Goal: Task Accomplishment & Management: Complete application form

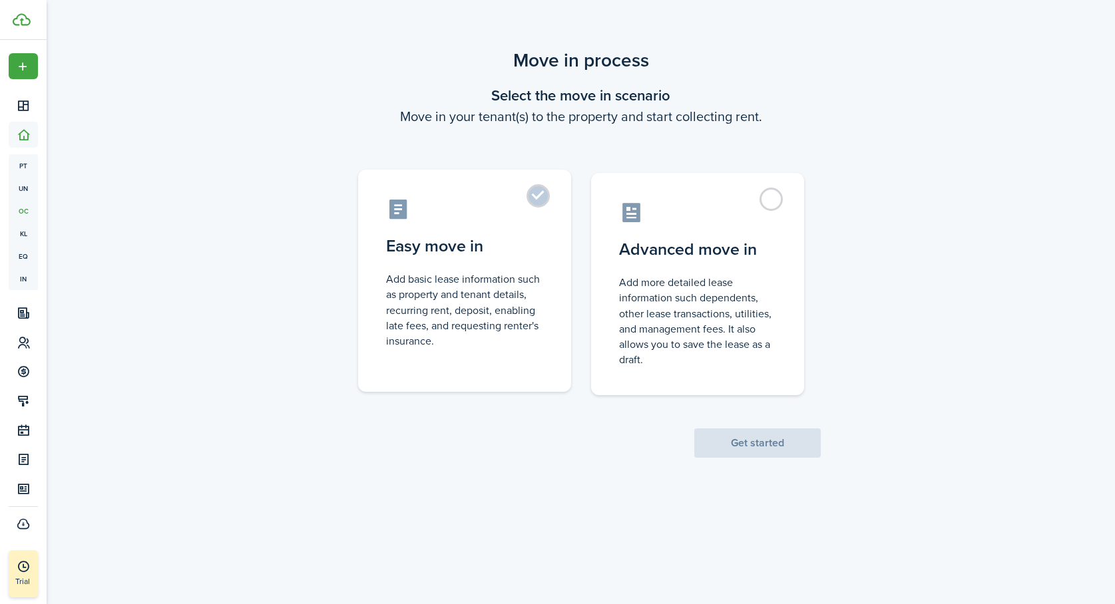
click at [536, 190] on label "Easy move in Add basic lease information such as property and tenant details, r…" at bounding box center [464, 281] width 213 height 222
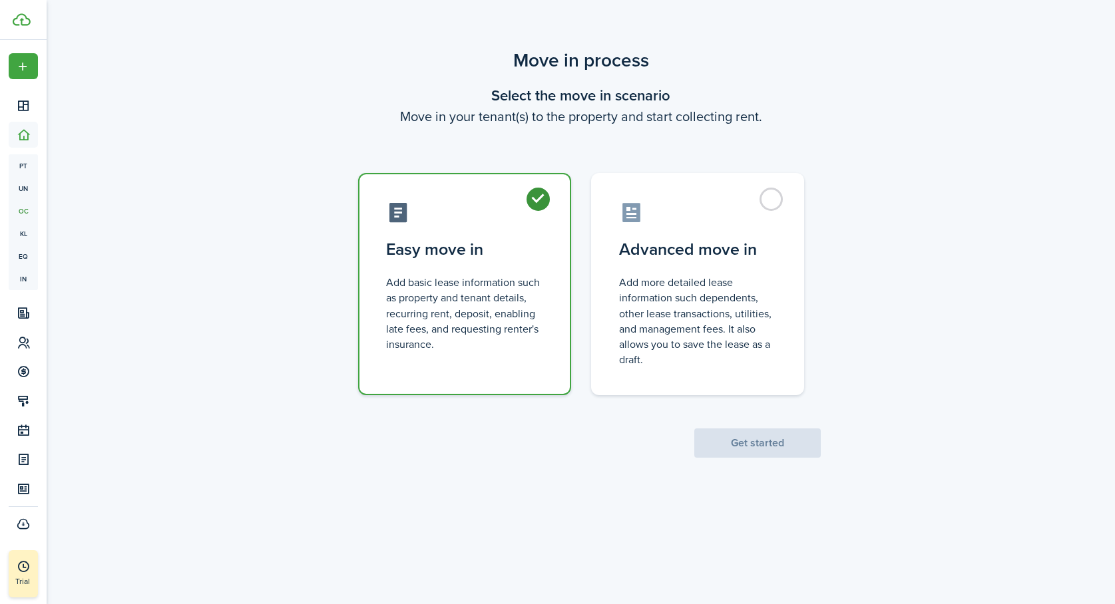
radio input "true"
click at [745, 442] on button "Get started" at bounding box center [757, 443] width 126 height 29
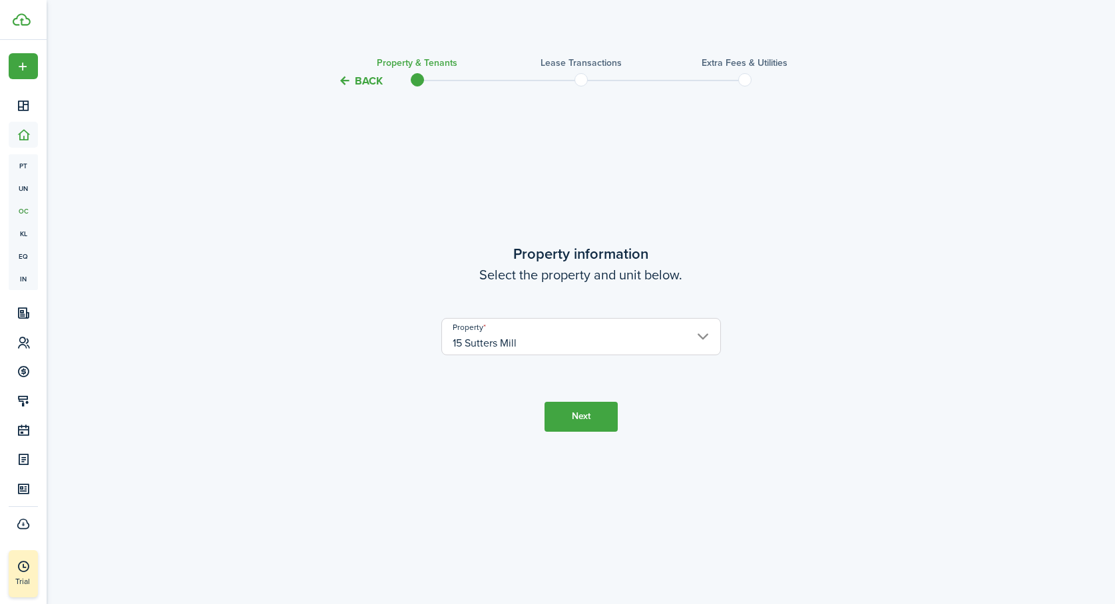
click at [586, 416] on button "Next" at bounding box center [580, 417] width 73 height 30
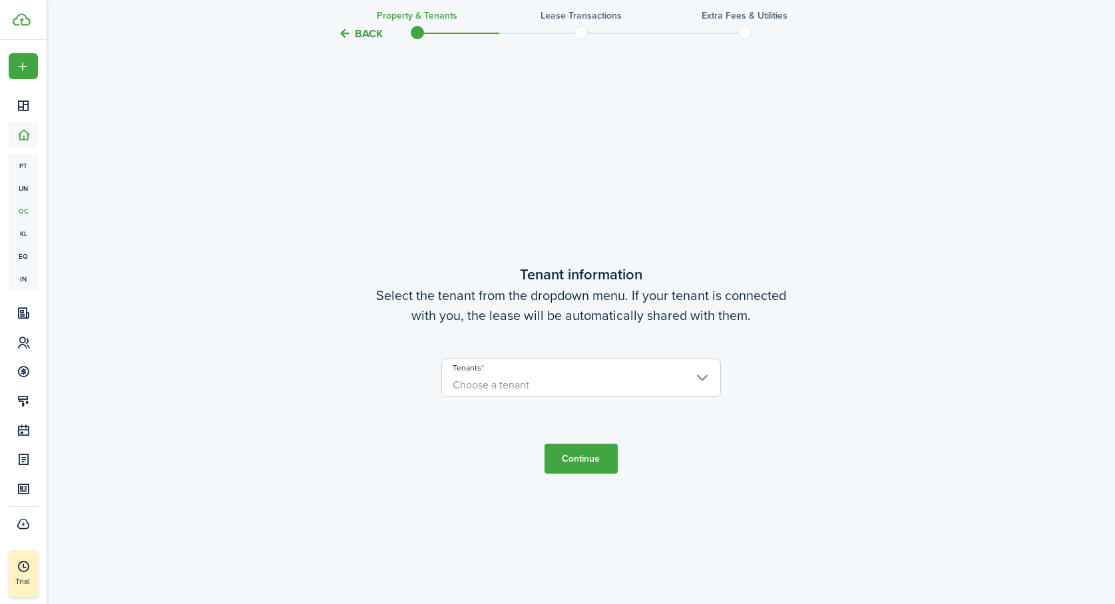
scroll to position [515, 0]
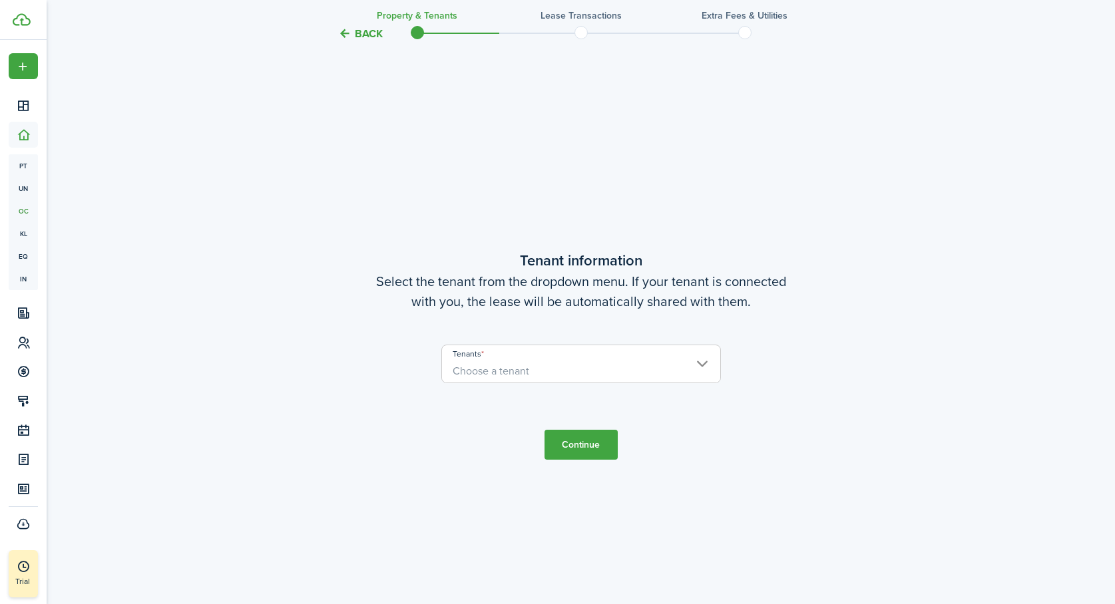
click at [574, 364] on span "Choose a tenant" at bounding box center [581, 371] width 278 height 23
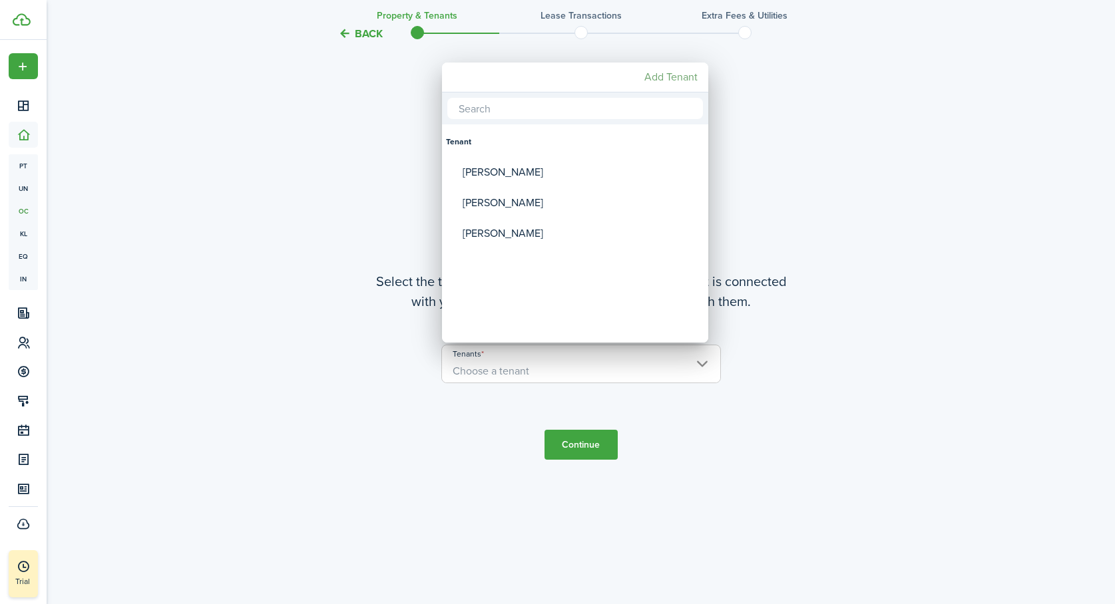
click at [663, 77] on mbsc-button "Add Tenant" at bounding box center [671, 77] width 64 height 24
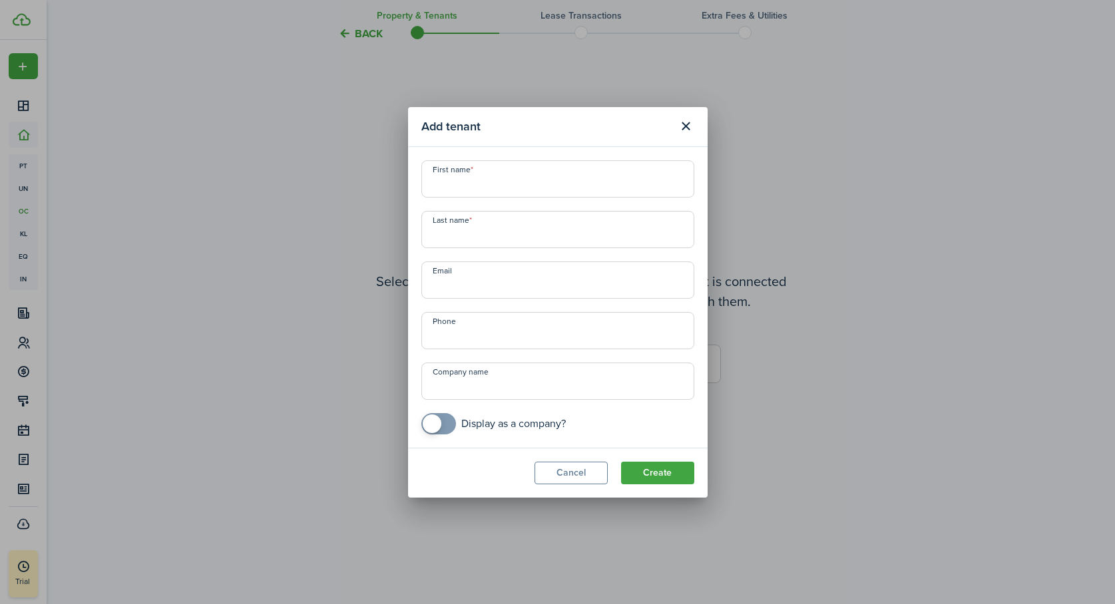
click at [463, 290] on input "Email" at bounding box center [557, 280] width 273 height 37
paste input "[EMAIL_ADDRESS][DOMAIN_NAME]"
type input "[EMAIL_ADDRESS][DOMAIN_NAME]"
click at [446, 189] on input "First name" at bounding box center [557, 178] width 273 height 37
type input "[PERSON_NAME]"
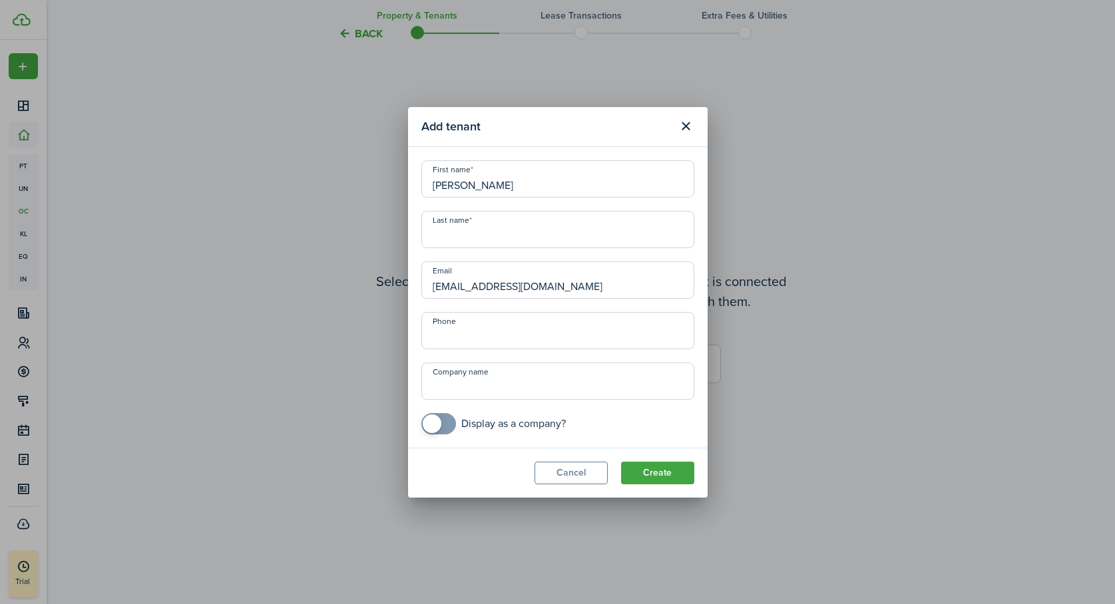
click at [443, 245] on input "Last name" at bounding box center [557, 229] width 273 height 37
type input "Safaripour"
click at [474, 328] on input "+1" at bounding box center [557, 330] width 273 height 37
click at [572, 335] on input "+1" at bounding box center [557, 330] width 273 height 37
type input "[PHONE_NUMBER]"
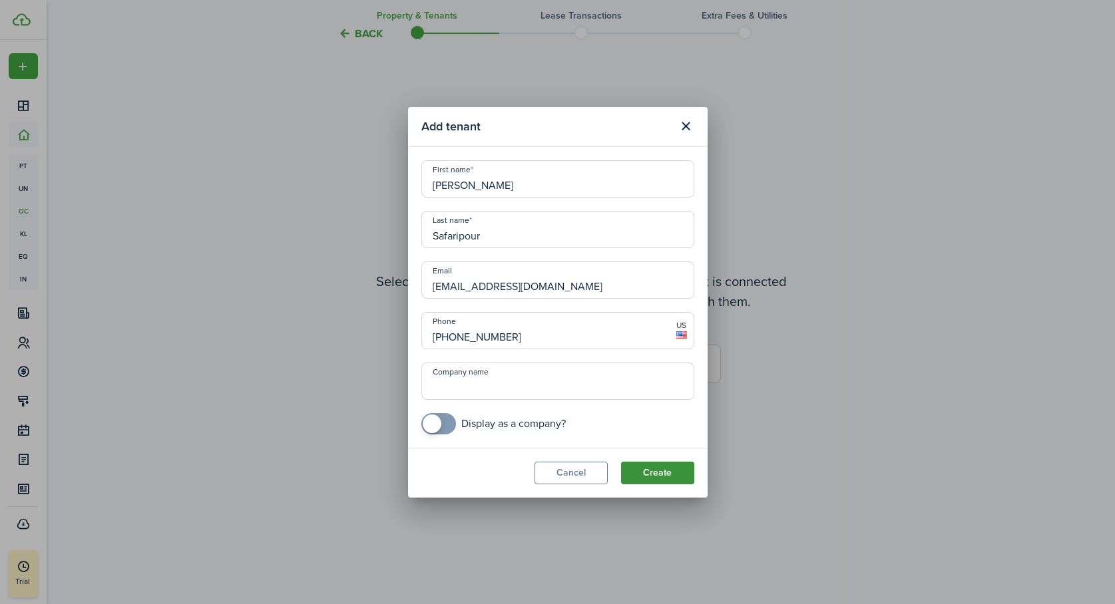
click at [658, 470] on button "Create" at bounding box center [657, 473] width 73 height 23
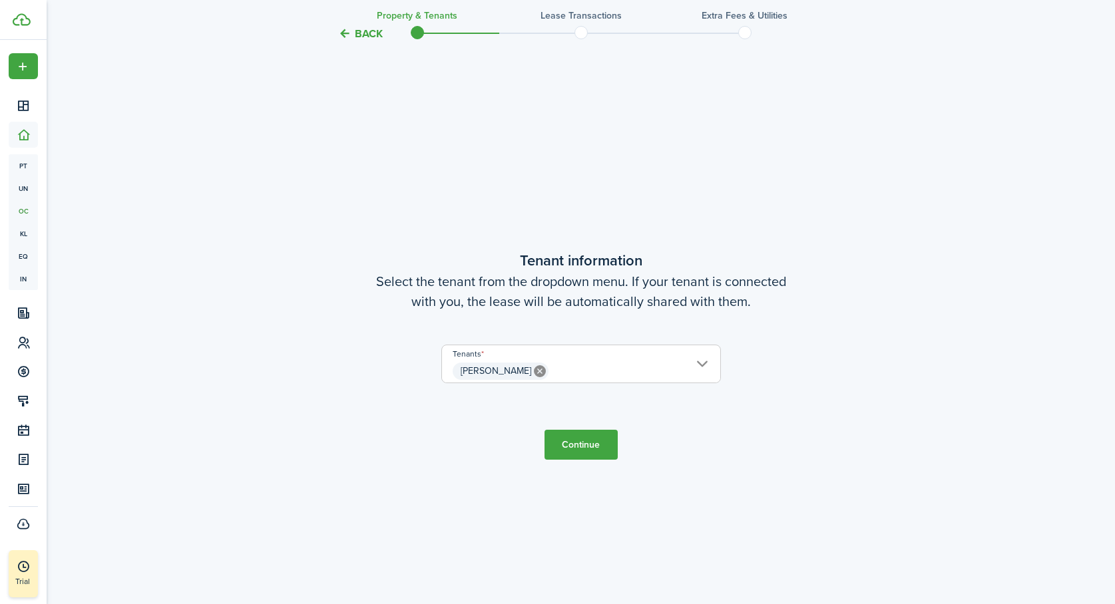
click at [588, 443] on button "Continue" at bounding box center [580, 445] width 73 height 30
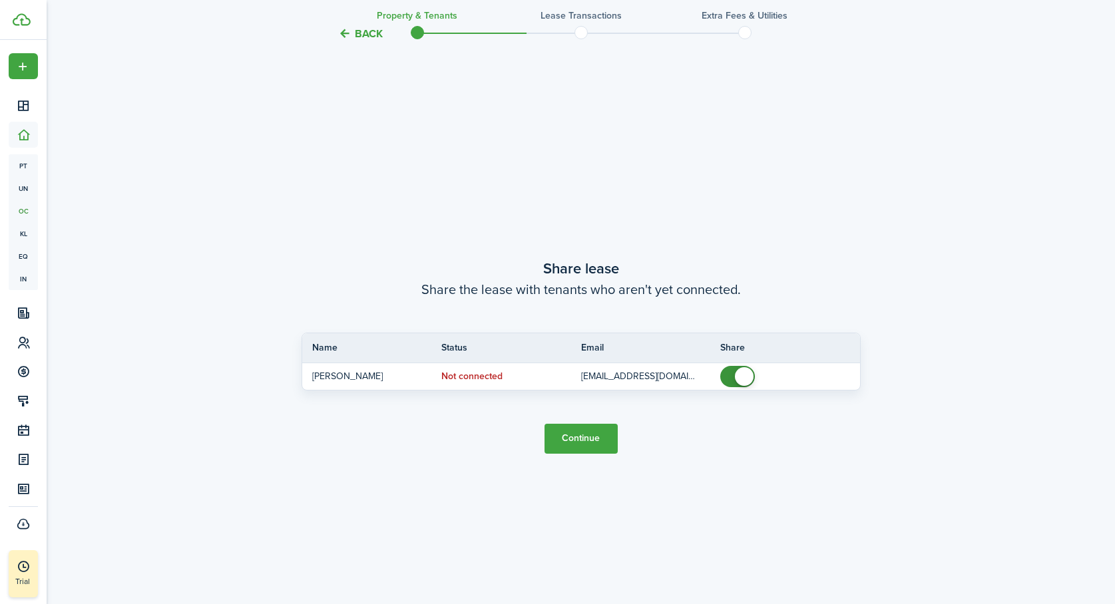
scroll to position [1119, 0]
click at [580, 435] on button "Continue" at bounding box center [580, 438] width 73 height 30
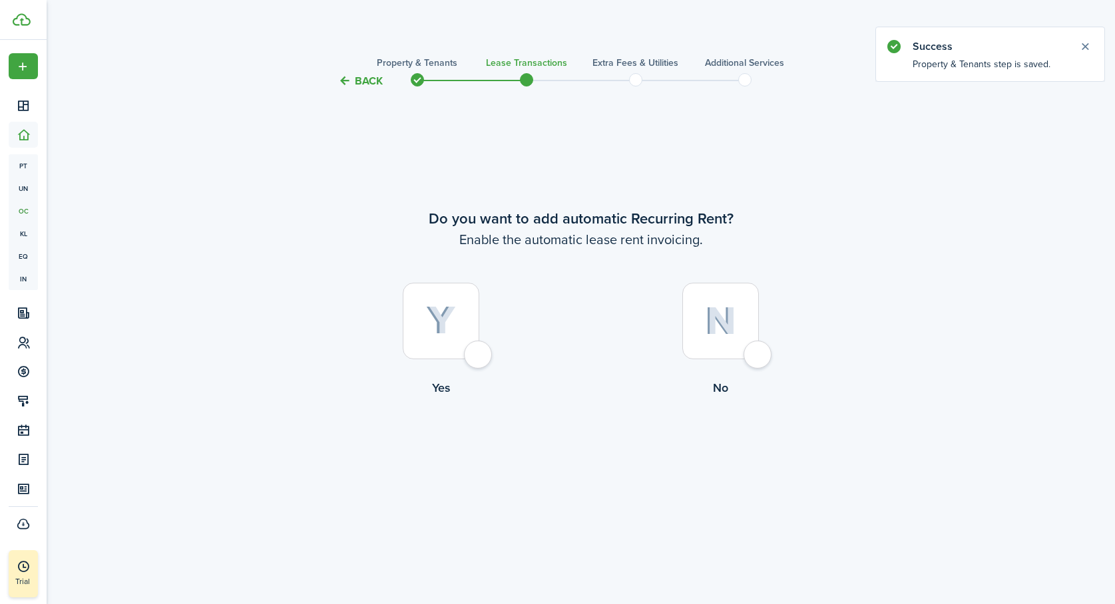
click at [479, 359] on div at bounding box center [441, 321] width 77 height 77
radio input "true"
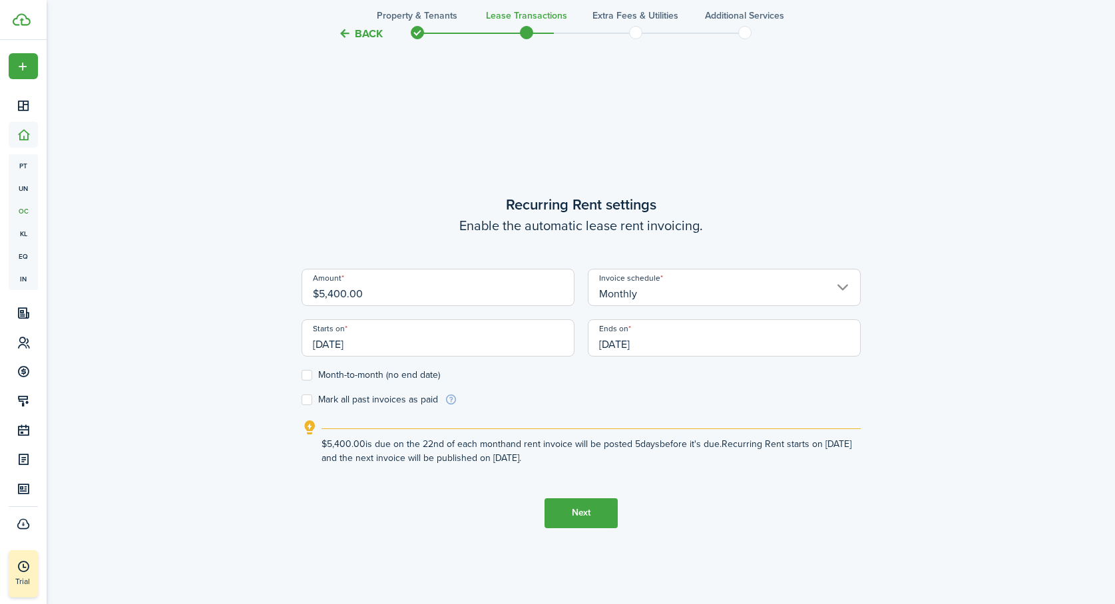
scroll to position [515, 0]
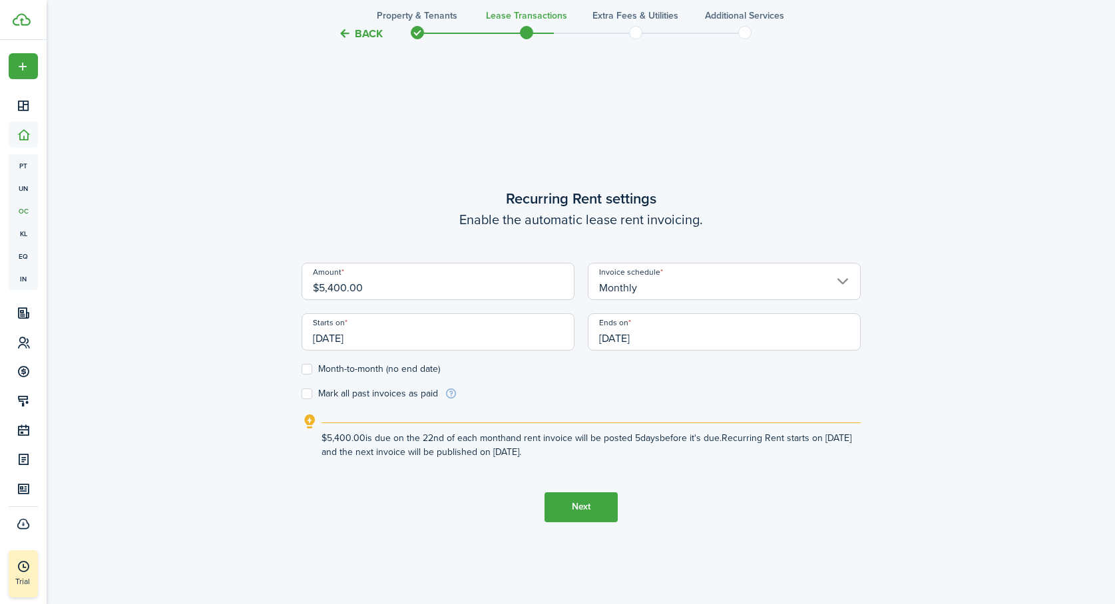
click at [359, 338] on input "[DATE]" at bounding box center [437, 331] width 273 height 37
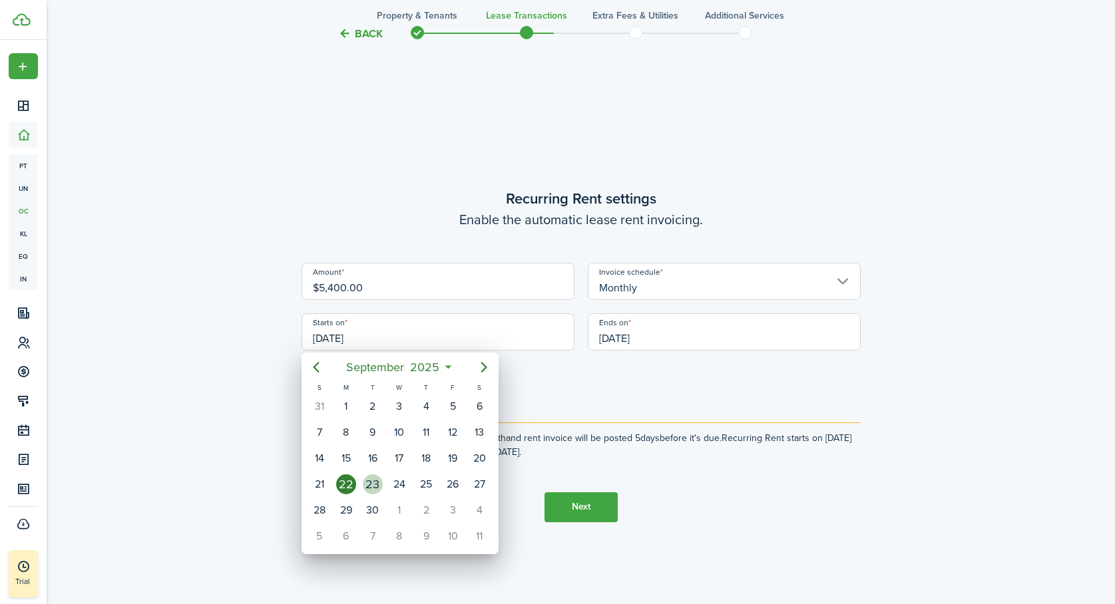
click at [373, 482] on div "23" at bounding box center [373, 484] width 20 height 20
type input "[DATE]"
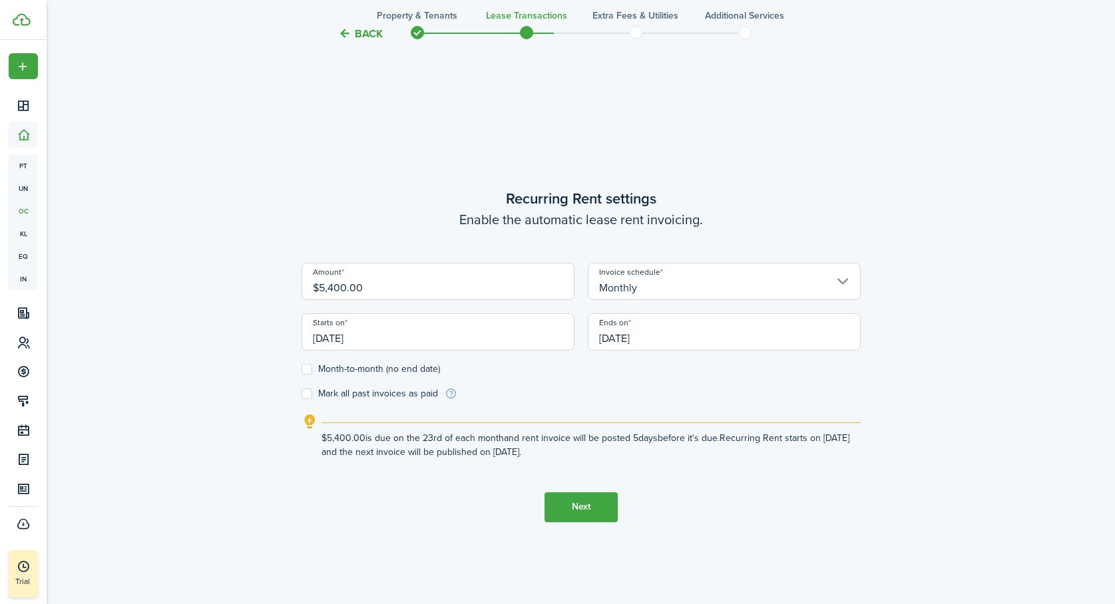
click at [707, 335] on input "[DATE]" at bounding box center [724, 331] width 273 height 37
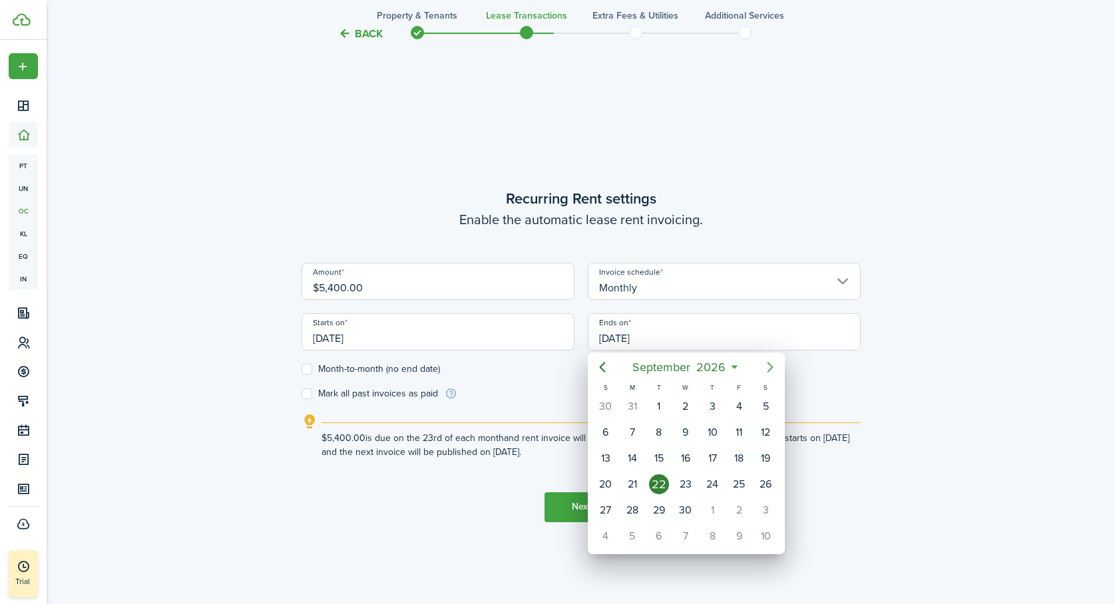
click at [769, 365] on icon "Next page" at bounding box center [770, 367] width 6 height 11
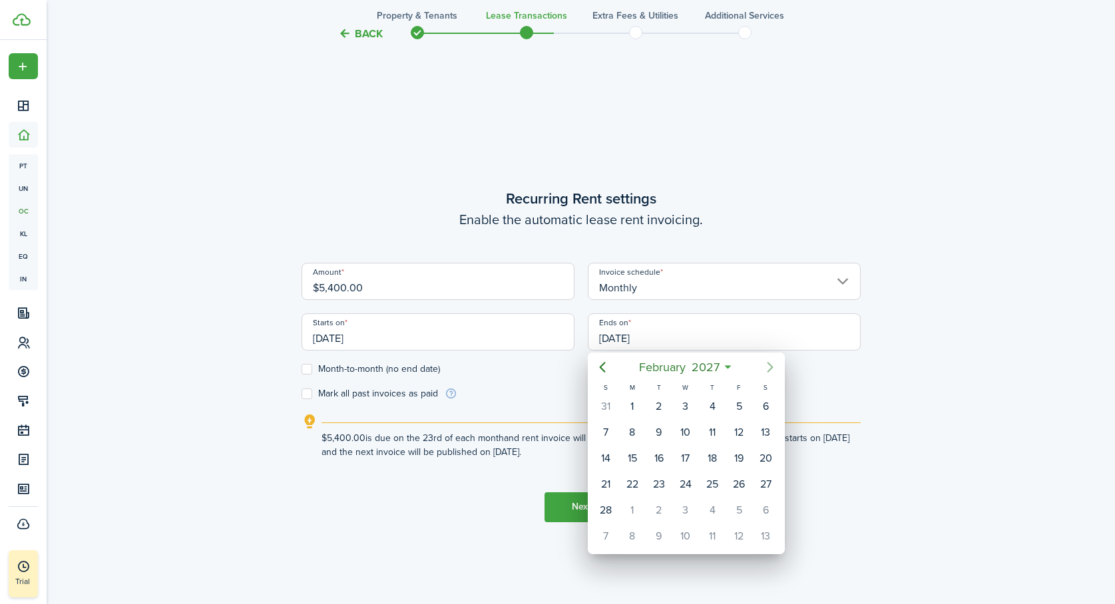
click at [769, 365] on icon "Next page" at bounding box center [770, 367] width 6 height 11
click at [633, 482] on div "22" at bounding box center [632, 484] width 20 height 20
type input "[DATE]"
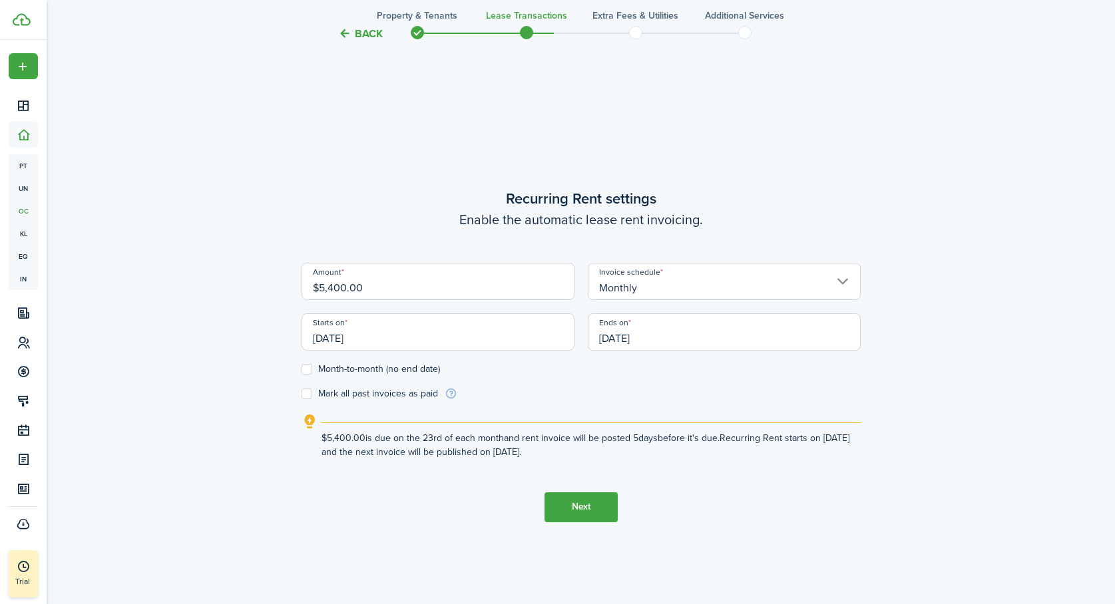
click at [579, 504] on button "Next" at bounding box center [580, 507] width 73 height 30
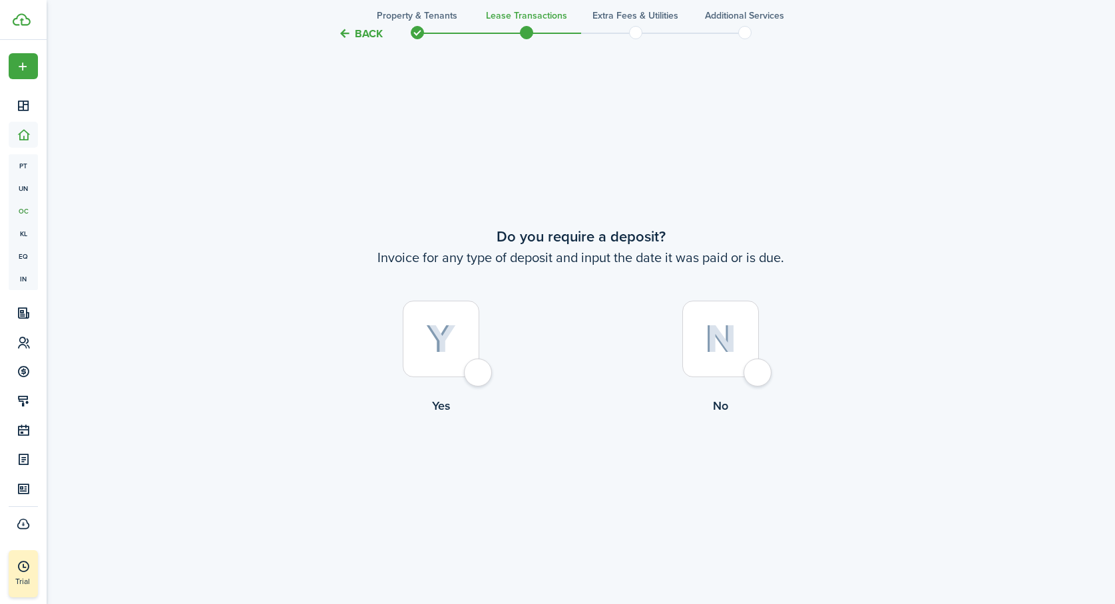
scroll to position [1119, 0]
click at [478, 373] on div at bounding box center [441, 338] width 77 height 77
radio input "true"
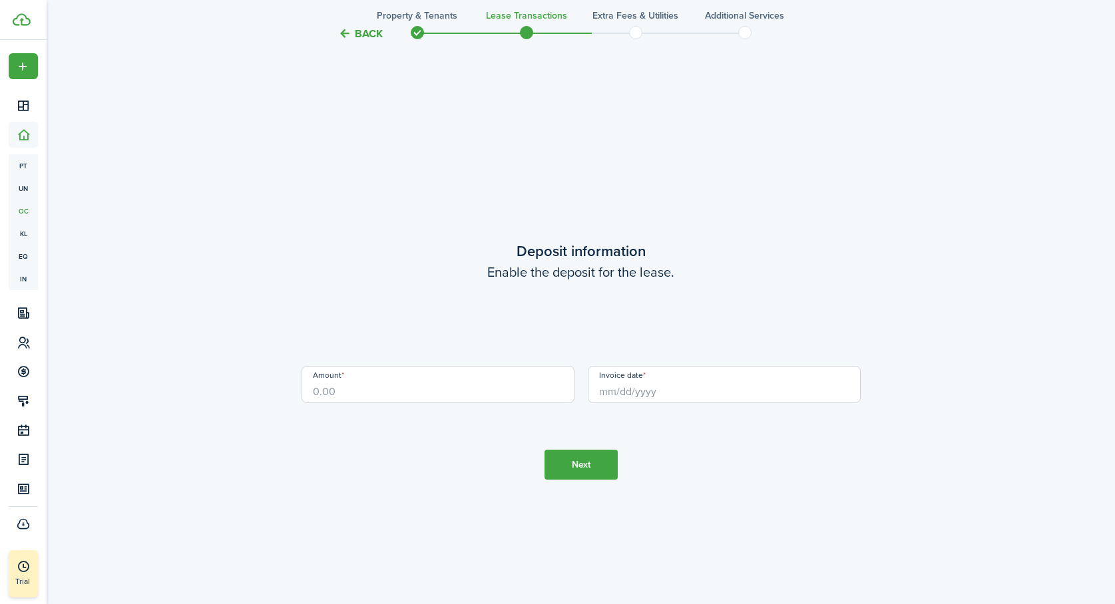
scroll to position [1723, 0]
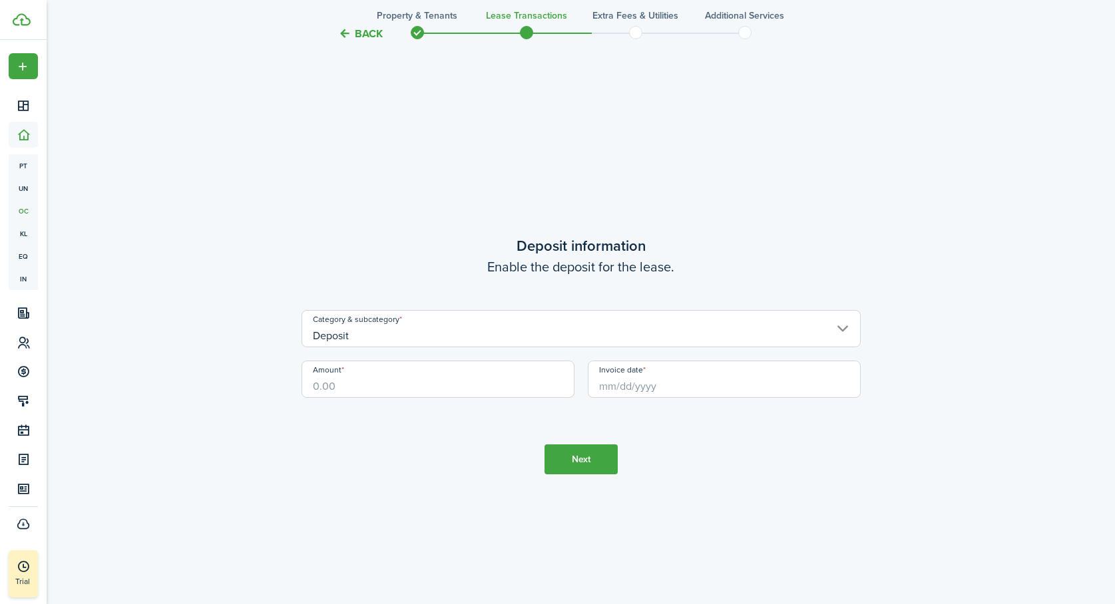
click at [472, 381] on input "Amount" at bounding box center [437, 379] width 273 height 37
type input "$5,000.00"
click at [455, 478] on tc-wizard-step "Deposit information Enable the deposit for the lease. Category & subcategory De…" at bounding box center [580, 355] width 559 height 604
click at [656, 390] on input "Invoice date" at bounding box center [724, 379] width 273 height 37
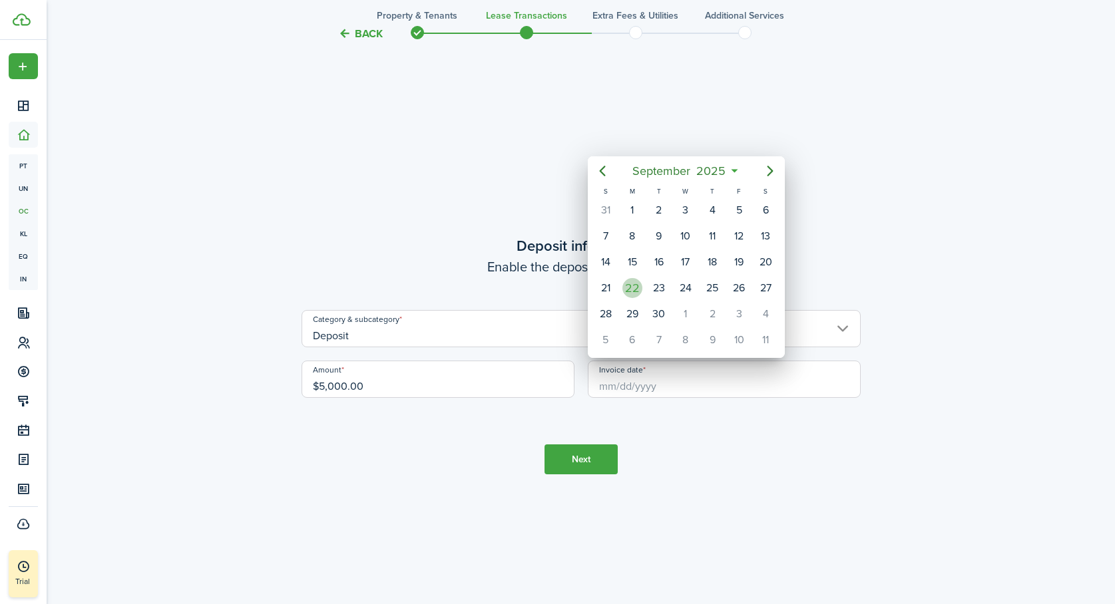
click at [634, 285] on div "22" at bounding box center [632, 288] width 20 height 20
type input "[DATE]"
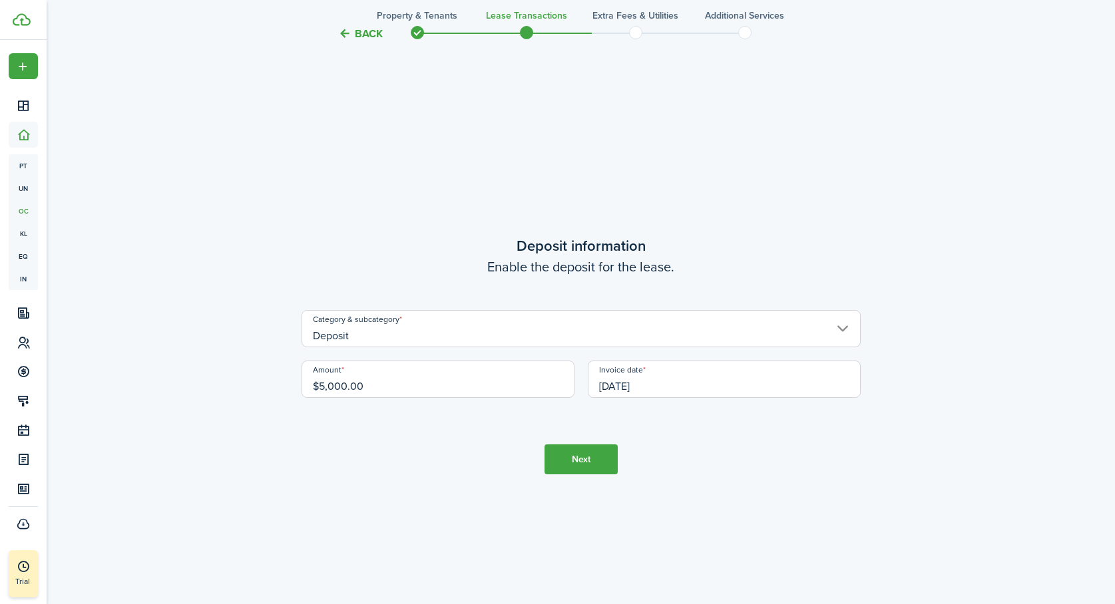
click at [674, 331] on input "Deposit" at bounding box center [580, 328] width 559 height 37
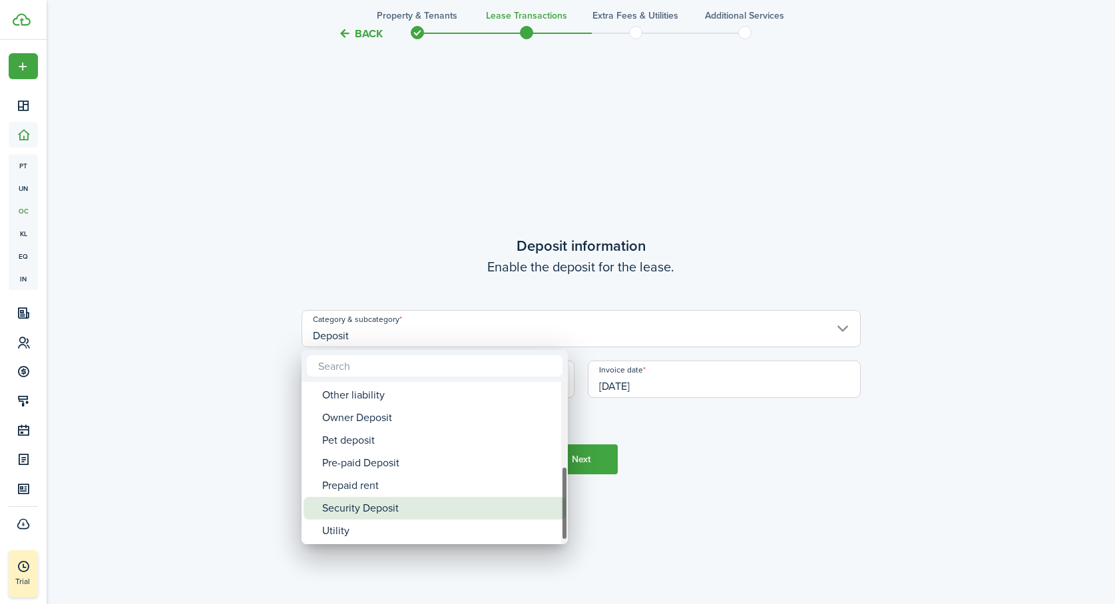
click at [410, 508] on div "Security Deposit" at bounding box center [440, 508] width 236 height 23
type input "Deposit / Security Deposit"
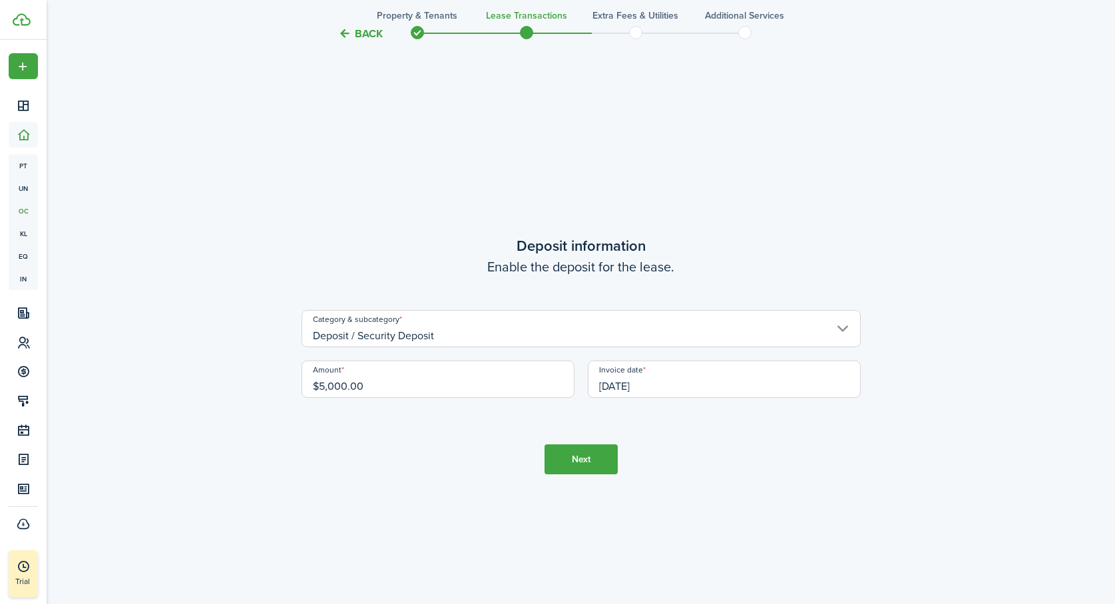
click at [566, 458] on button "Next" at bounding box center [580, 459] width 73 height 30
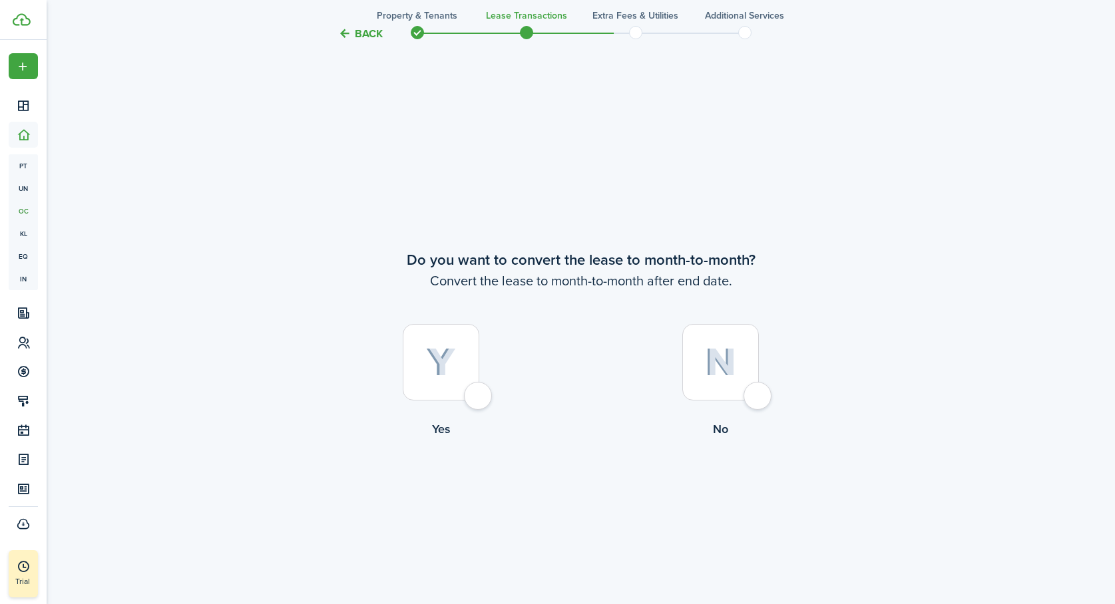
scroll to position [2328, 0]
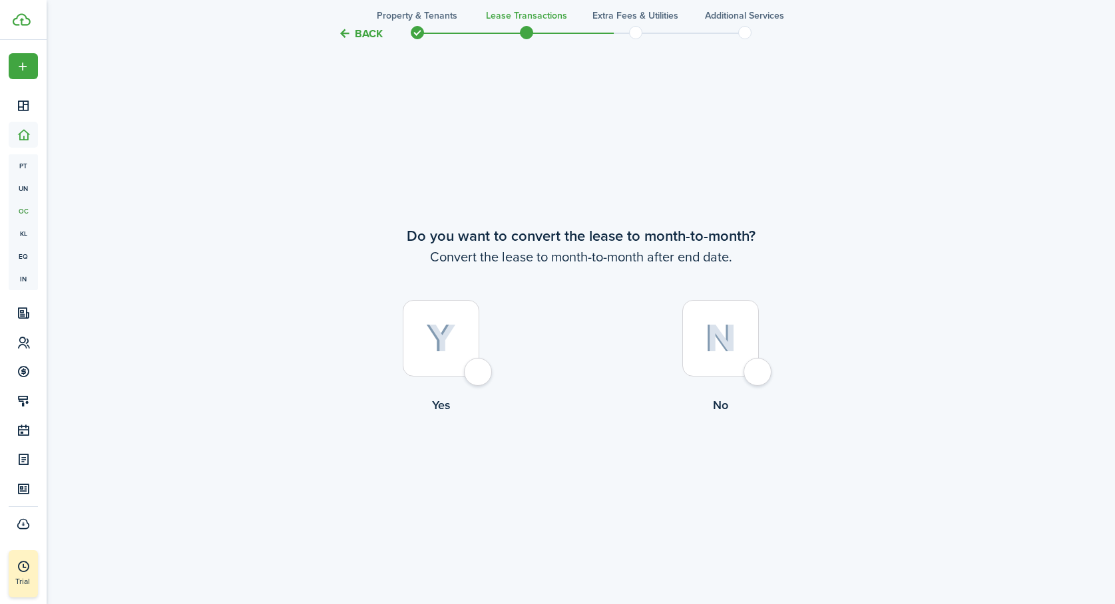
click at [479, 371] on div at bounding box center [441, 338] width 77 height 77
radio input "true"
click at [588, 467] on button "Continue" at bounding box center [580, 469] width 73 height 30
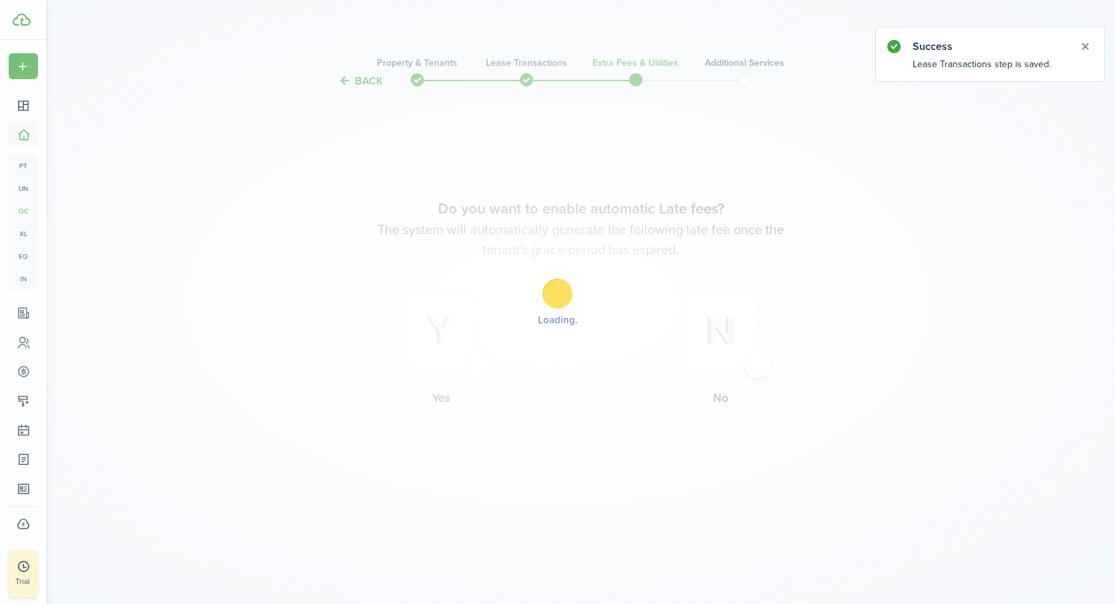
scroll to position [0, 0]
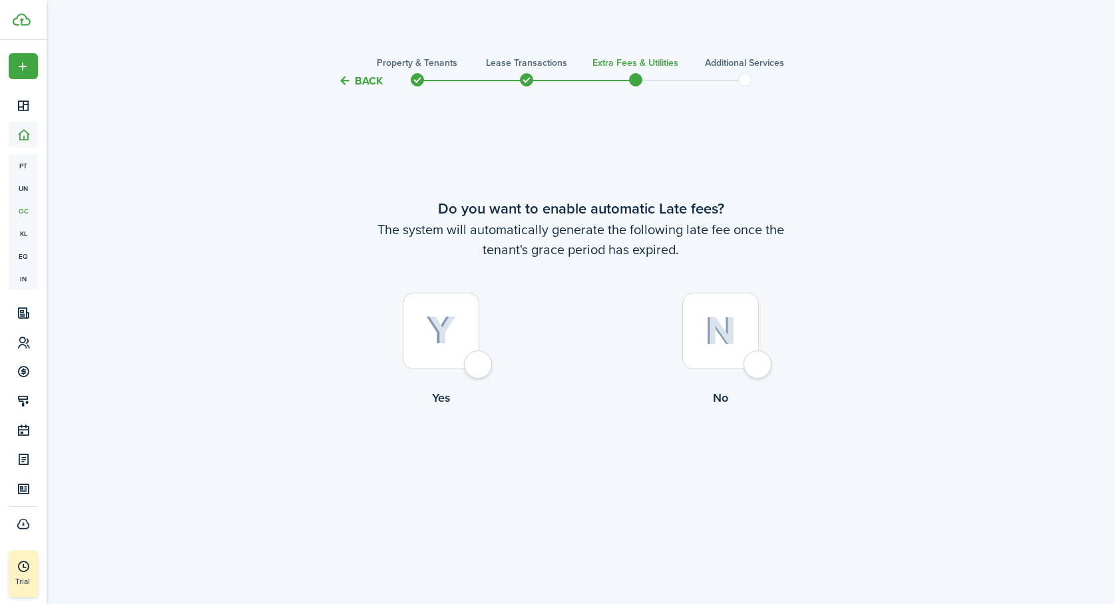
click at [479, 367] on div at bounding box center [441, 331] width 77 height 77
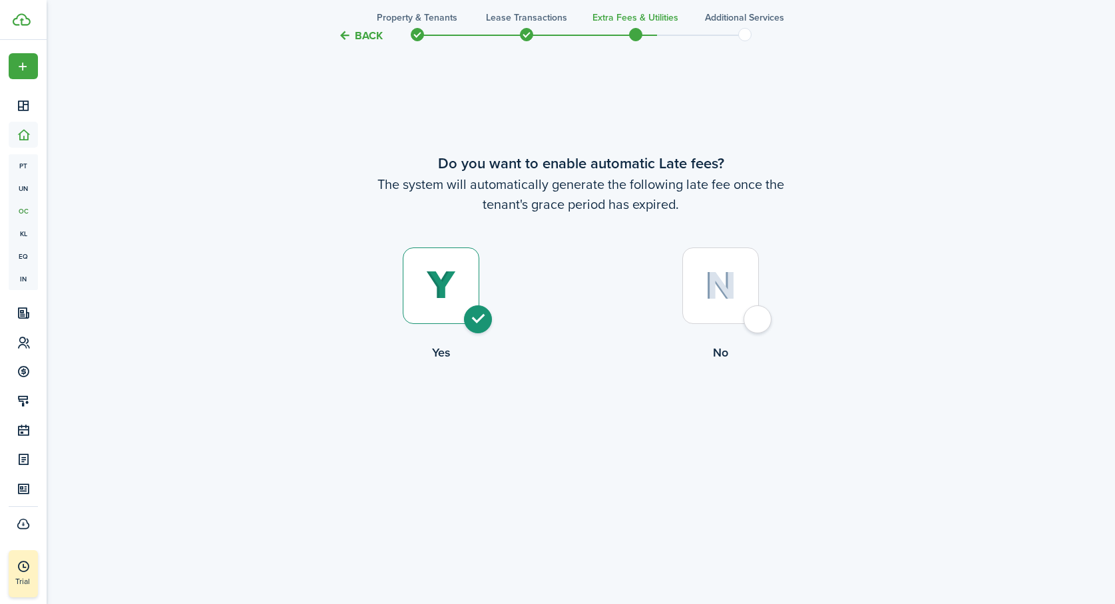
scroll to position [37, 0]
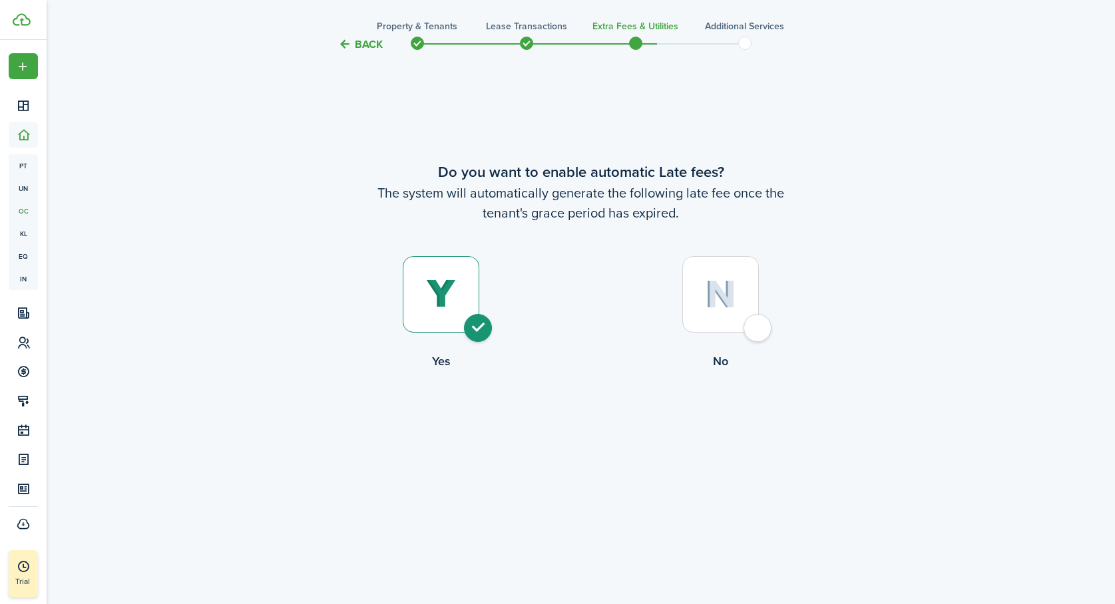
click at [755, 325] on div at bounding box center [720, 294] width 77 height 77
radio input "false"
radio input "true"
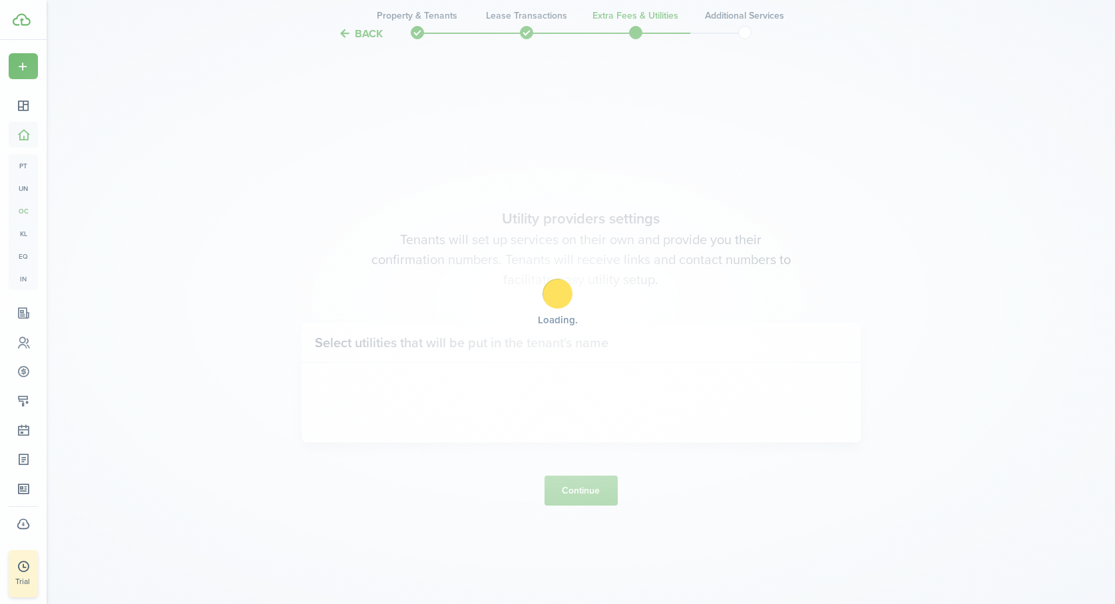
scroll to position [515, 0]
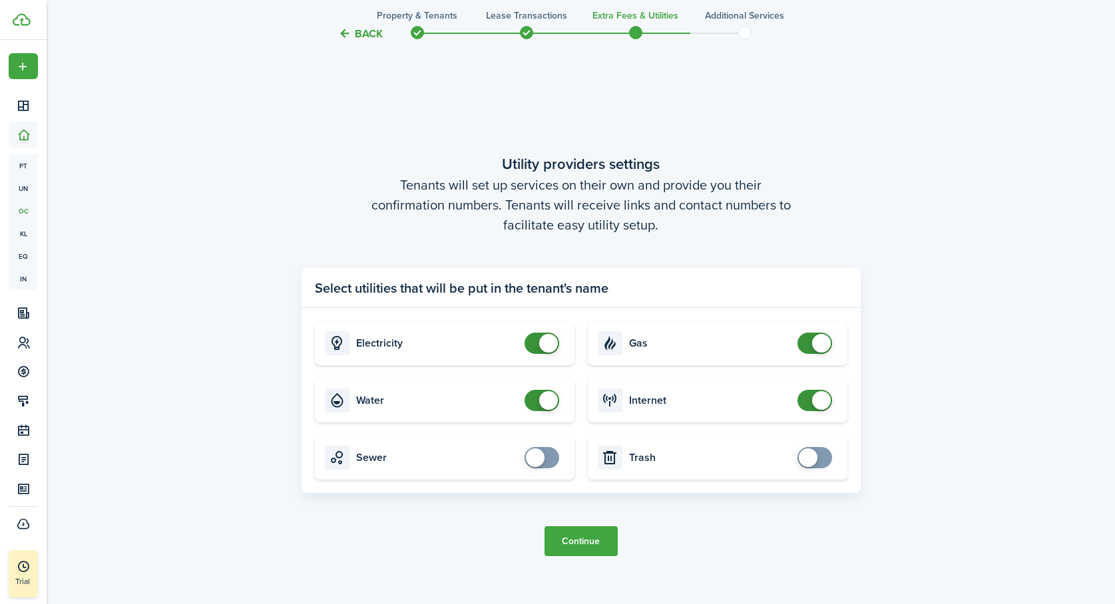
checkbox input "false"
click at [535, 400] on span at bounding box center [541, 400] width 13 height 21
checkbox input "true"
click at [821, 456] on span at bounding box center [814, 457] width 13 height 21
click at [580, 540] on button "Continue" at bounding box center [580, 541] width 73 height 30
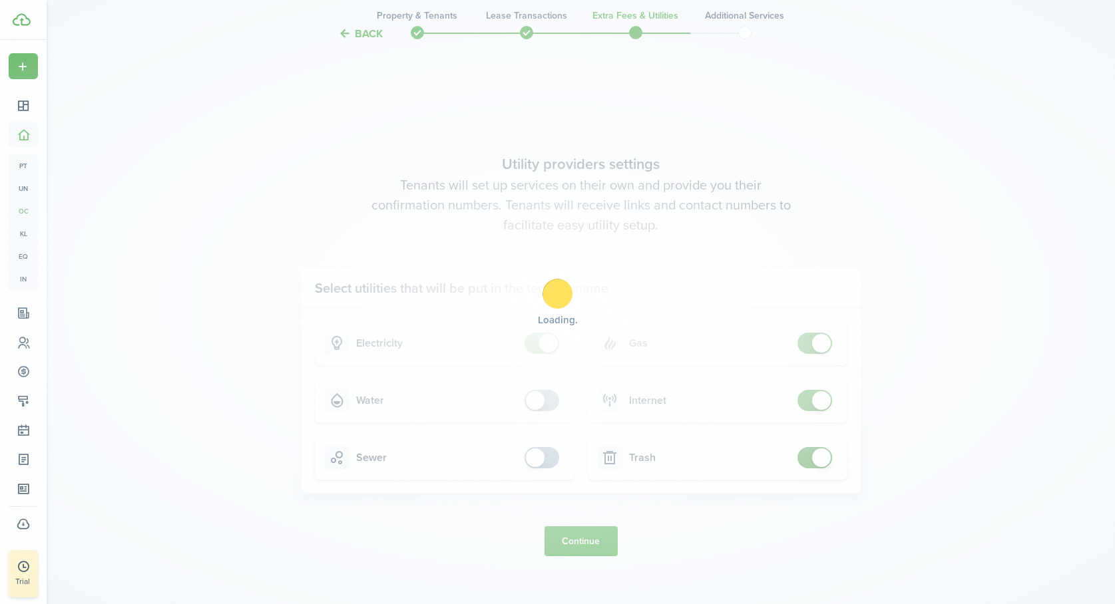
scroll to position [0, 0]
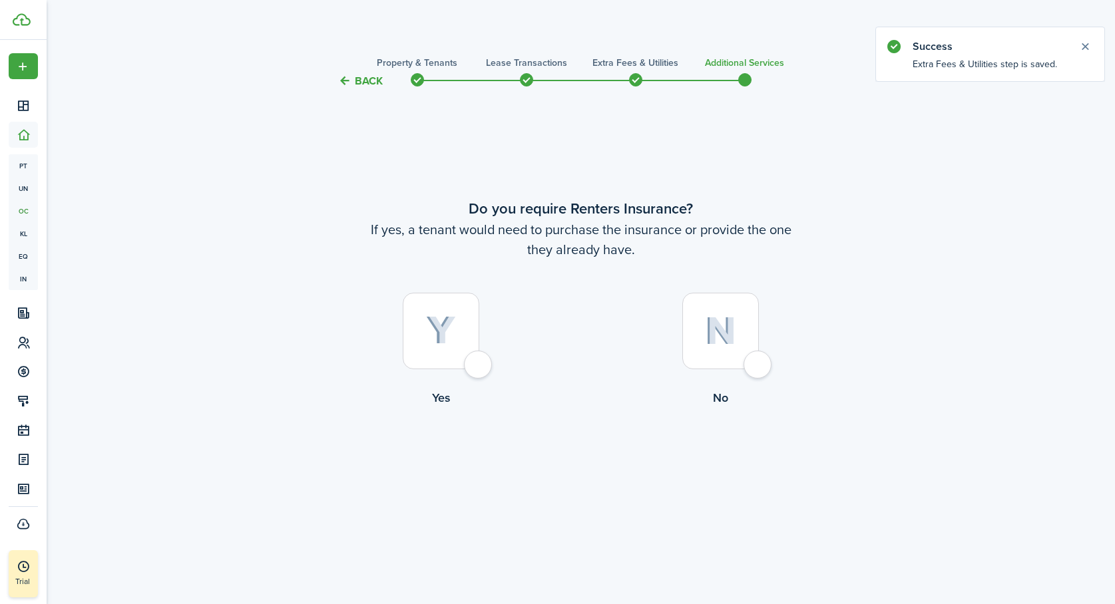
click at [477, 366] on div at bounding box center [441, 331] width 77 height 77
radio input "true"
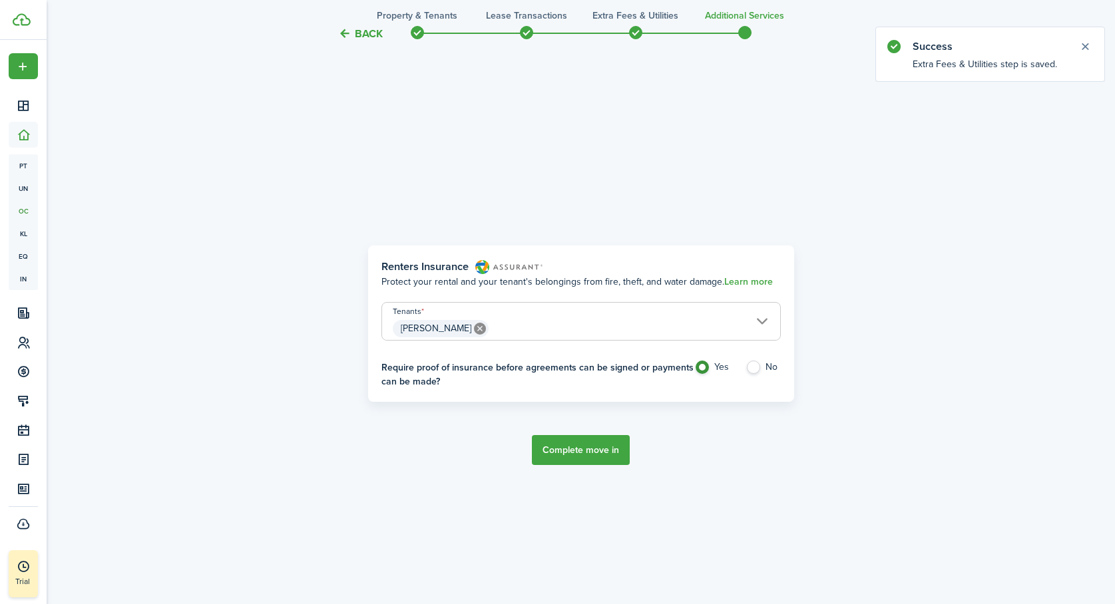
scroll to position [515, 0]
click at [753, 365] on label "No" at bounding box center [762, 370] width 35 height 20
radio input "false"
radio input "true"
click at [599, 446] on button "Complete move in" at bounding box center [581, 450] width 98 height 30
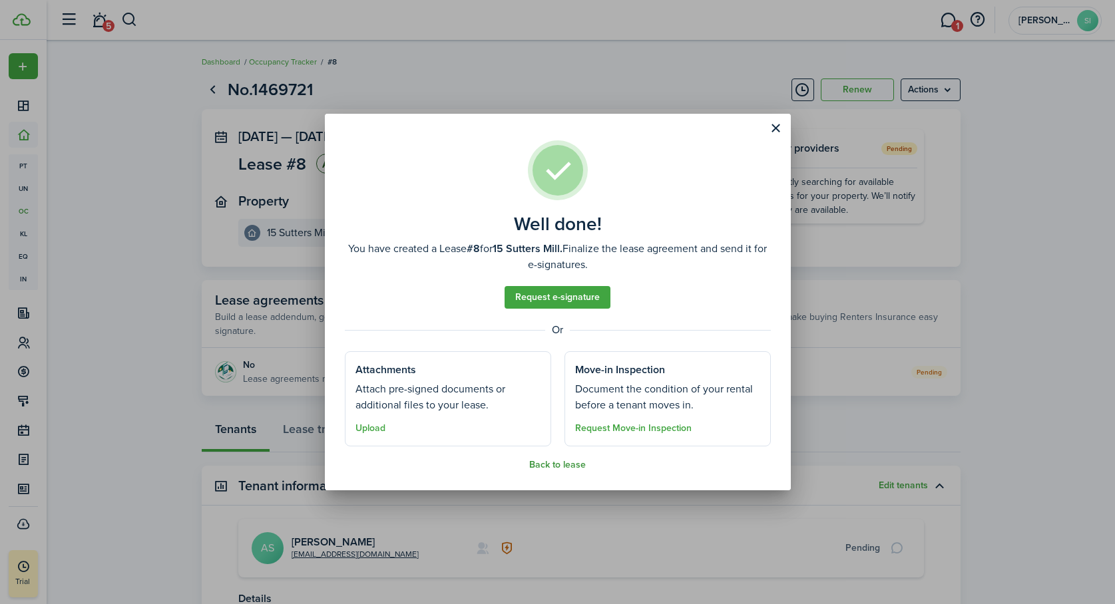
click at [547, 466] on button "Back to lease" at bounding box center [557, 465] width 57 height 11
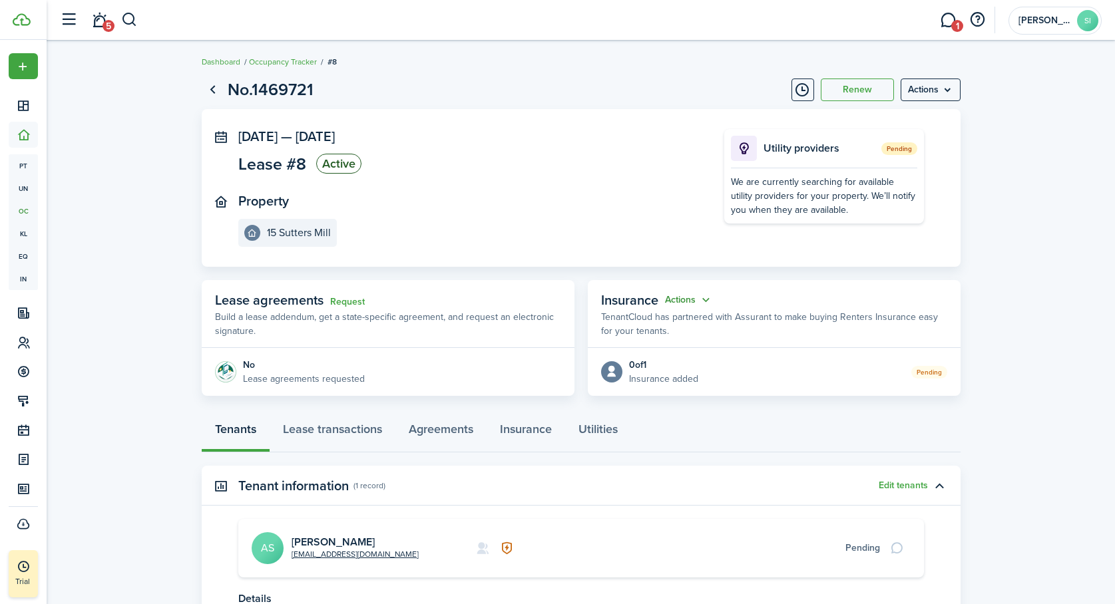
click at [704, 298] on button "Actions" at bounding box center [689, 300] width 48 height 15
click at [725, 437] on div "Tenants Lease transactions Agreements Insurance Utilities" at bounding box center [581, 433] width 759 height 40
click at [942, 90] on menu-btn "Actions" at bounding box center [930, 90] width 60 height 23
click at [1026, 366] on lease-view "No.1469721 Renew Actions [DATE] — [DATE] Lease #8 Active Property 15 Sutters Mi…" at bounding box center [581, 387] width 1068 height 632
click at [701, 299] on button "Actions" at bounding box center [689, 300] width 48 height 15
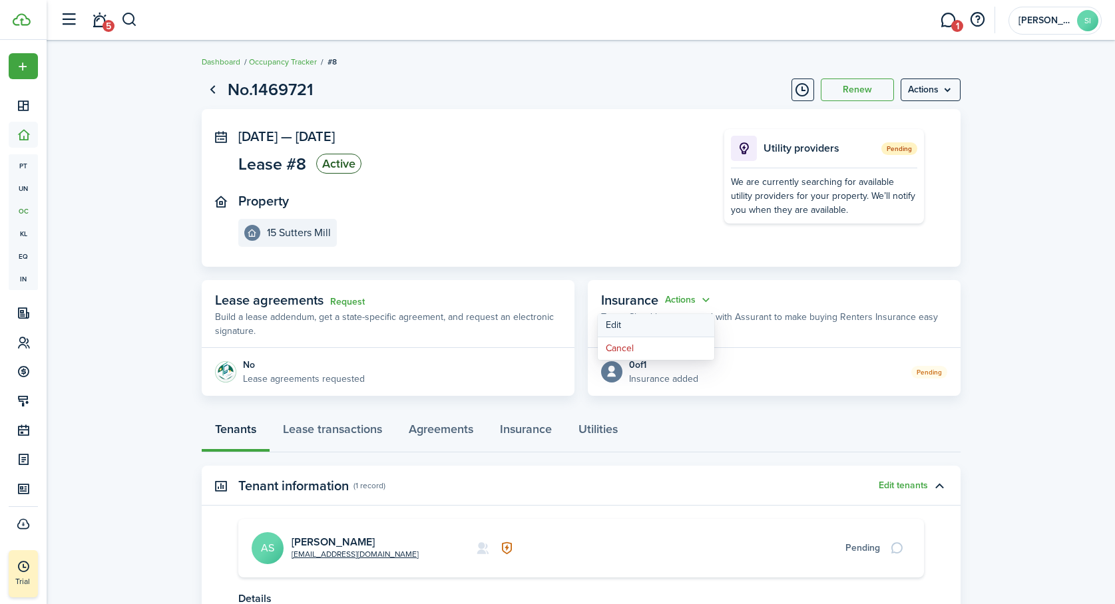
click at [643, 326] on button "Edit" at bounding box center [656, 325] width 116 height 23
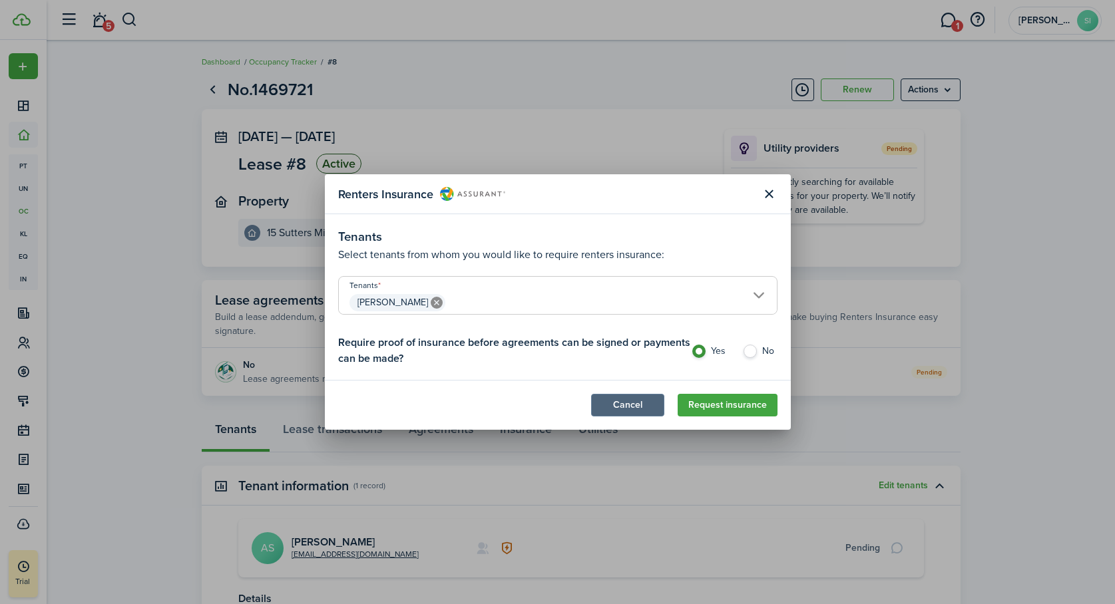
click at [625, 405] on button "Cancel" at bounding box center [627, 405] width 73 height 23
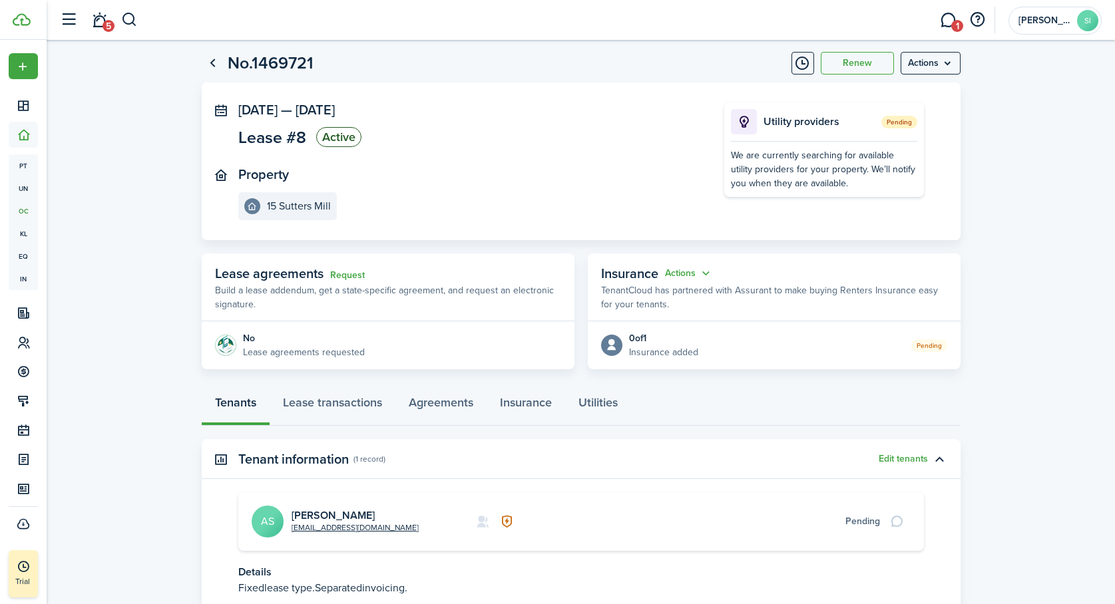
scroll to position [26, 0]
click at [344, 405] on link "Lease transactions" at bounding box center [332, 407] width 126 height 40
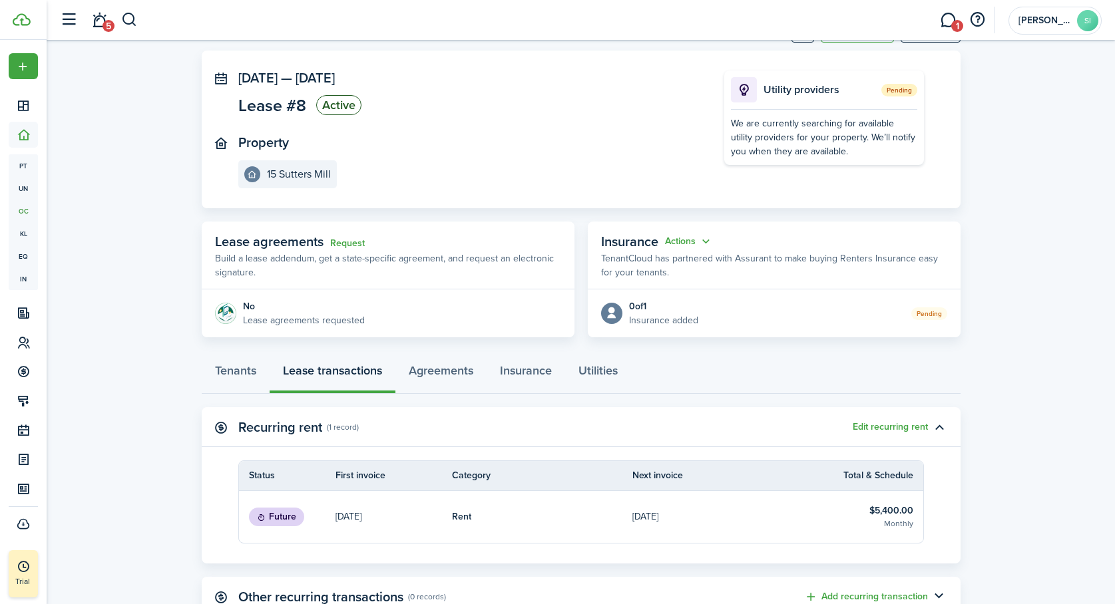
scroll to position [58, 0]
click at [531, 377] on link "Insurance" at bounding box center [525, 375] width 79 height 40
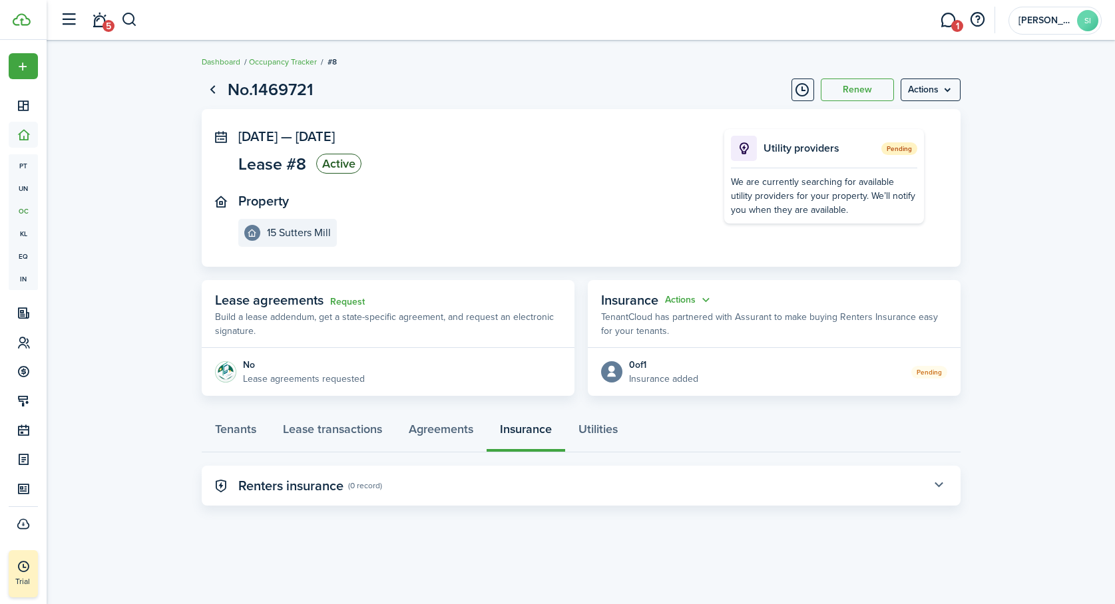
click at [936, 486] on button "button" at bounding box center [939, 485] width 23 height 23
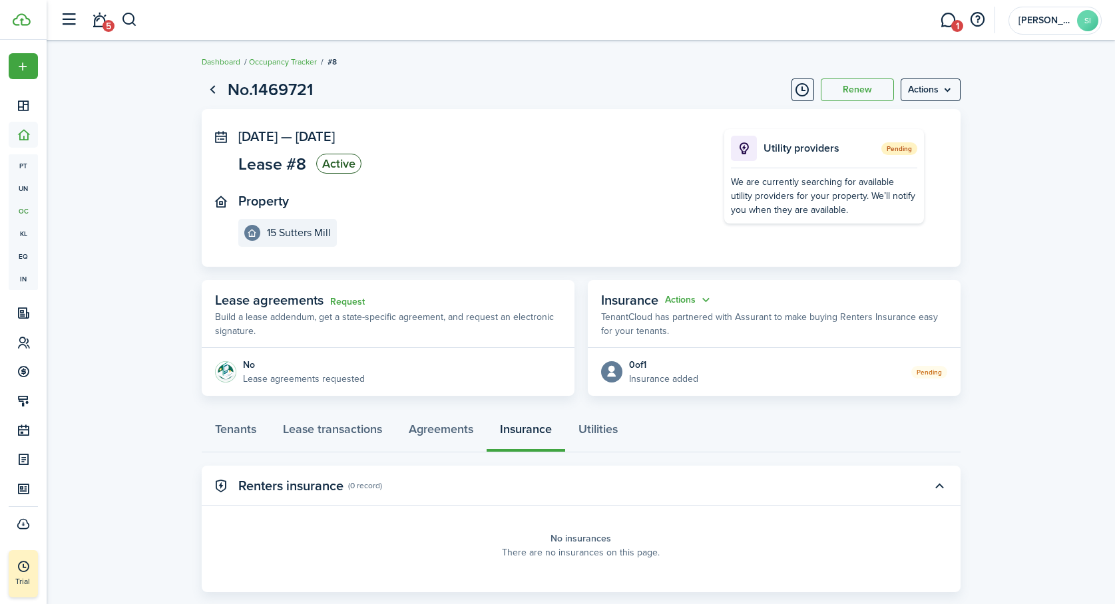
scroll to position [25, 0]
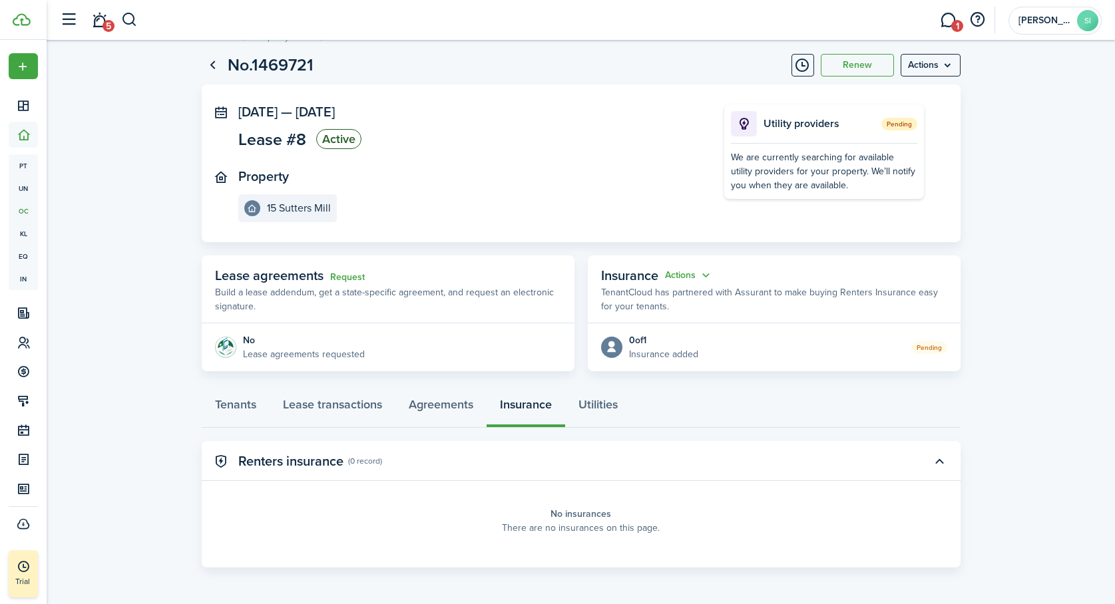
click at [661, 539] on panel-main-placeholder "No insurances There are no insurances on this page." at bounding box center [580, 520] width 685 height 53
click at [606, 403] on link "Utilities" at bounding box center [598, 408] width 66 height 40
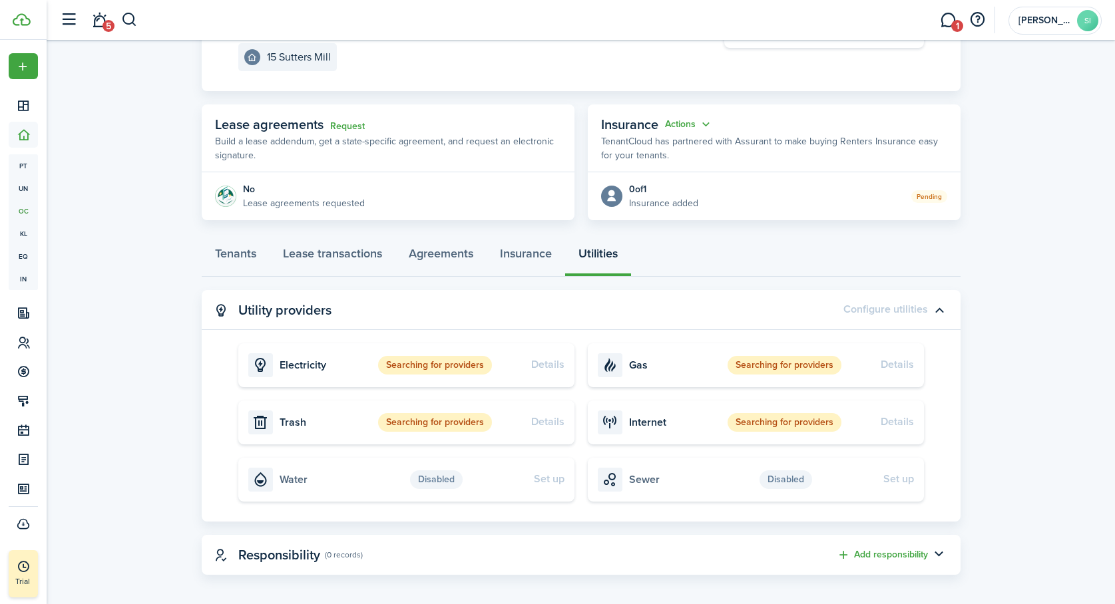
scroll to position [183, 0]
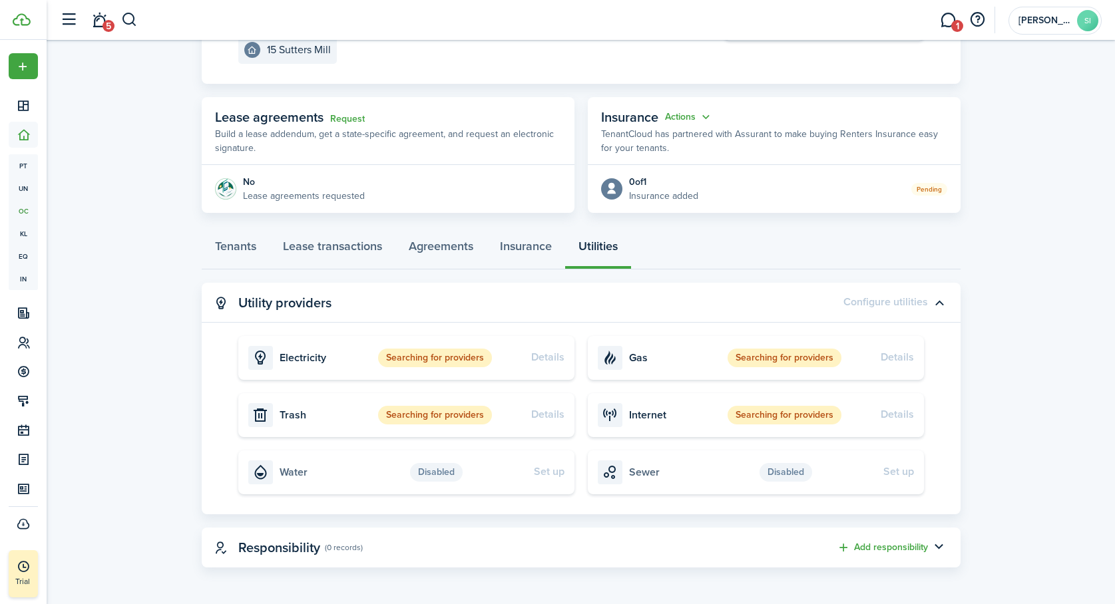
click at [451, 357] on status "Searching for providers" at bounding box center [435, 358] width 114 height 19
click at [940, 547] on button "button" at bounding box center [939, 547] width 23 height 23
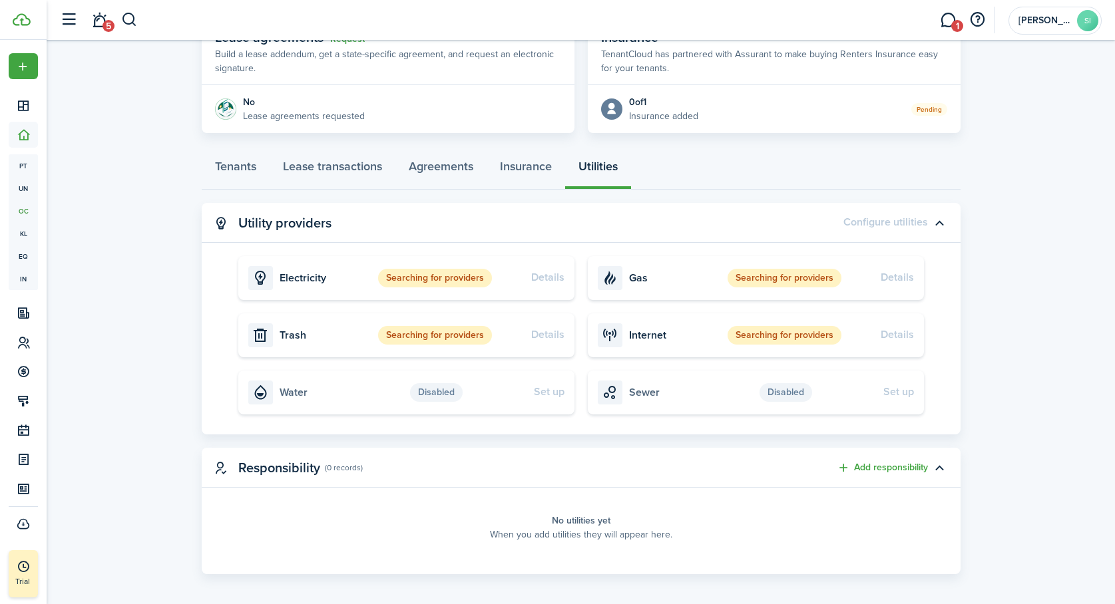
scroll to position [269, 0]
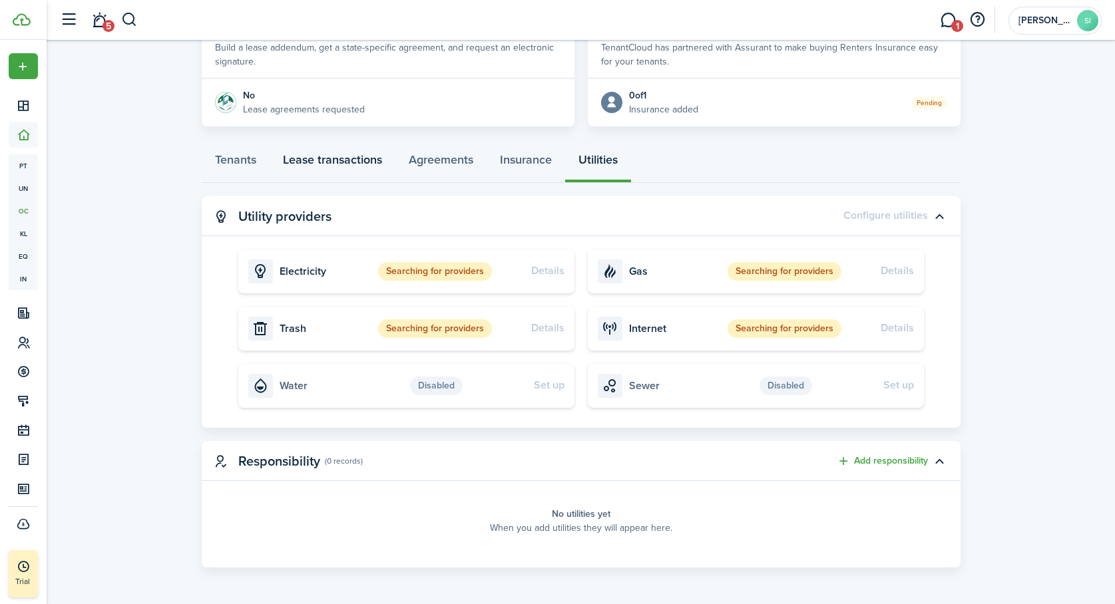
click at [335, 159] on link "Lease transactions" at bounding box center [332, 163] width 126 height 40
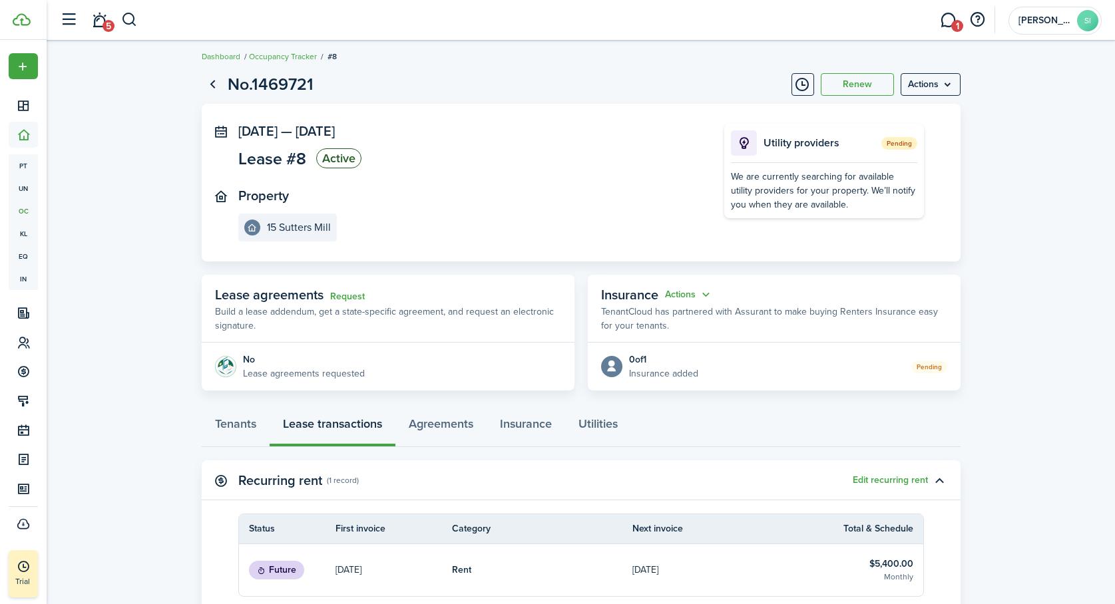
scroll to position [4, 0]
click at [180, 425] on lease-view "No.1469721 Renew Actions [DATE] — [DATE] Lease #8 Active Property 15 Sutters Mi…" at bounding box center [581, 445] width 1068 height 757
click at [706, 298] on button "Actions" at bounding box center [689, 296] width 48 height 15
click at [651, 341] on button "Cancel" at bounding box center [656, 344] width 116 height 23
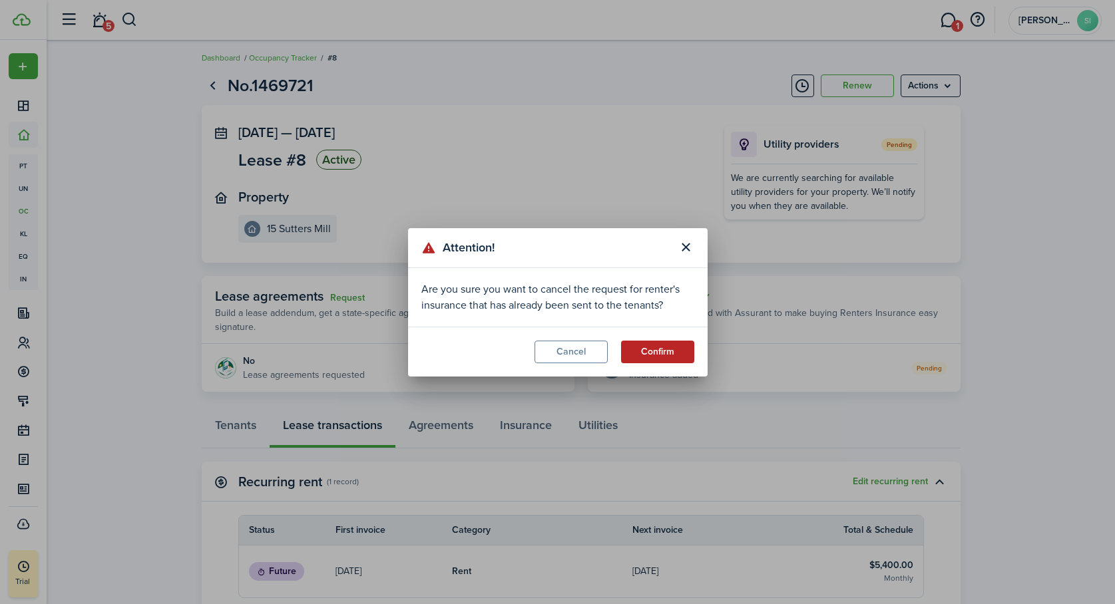
click at [660, 353] on button "Confirm" at bounding box center [657, 352] width 73 height 23
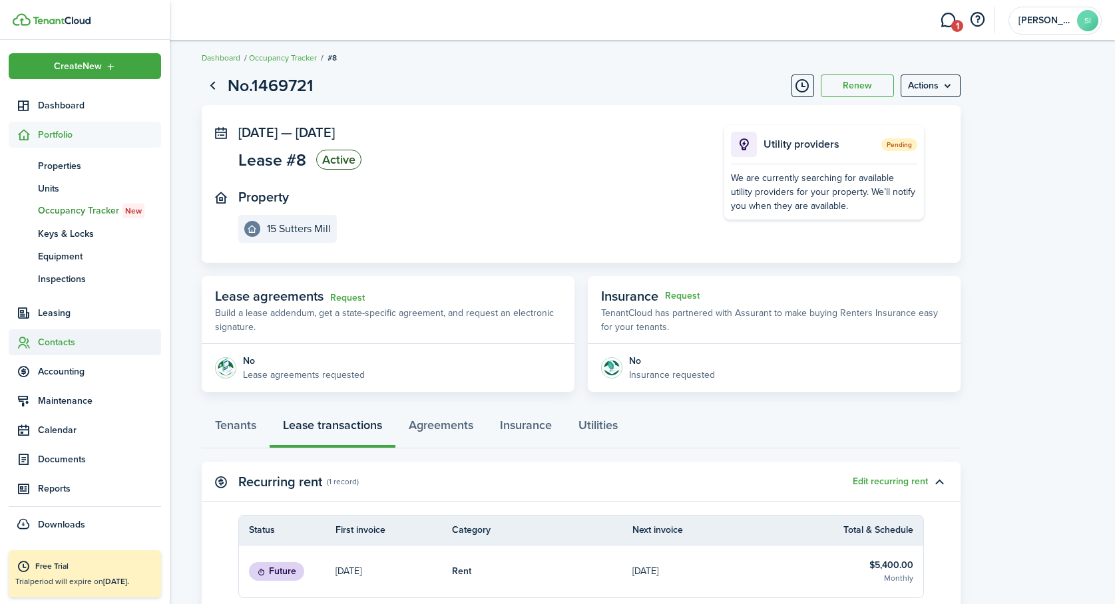
click at [49, 337] on span "Contacts" at bounding box center [99, 342] width 123 height 14
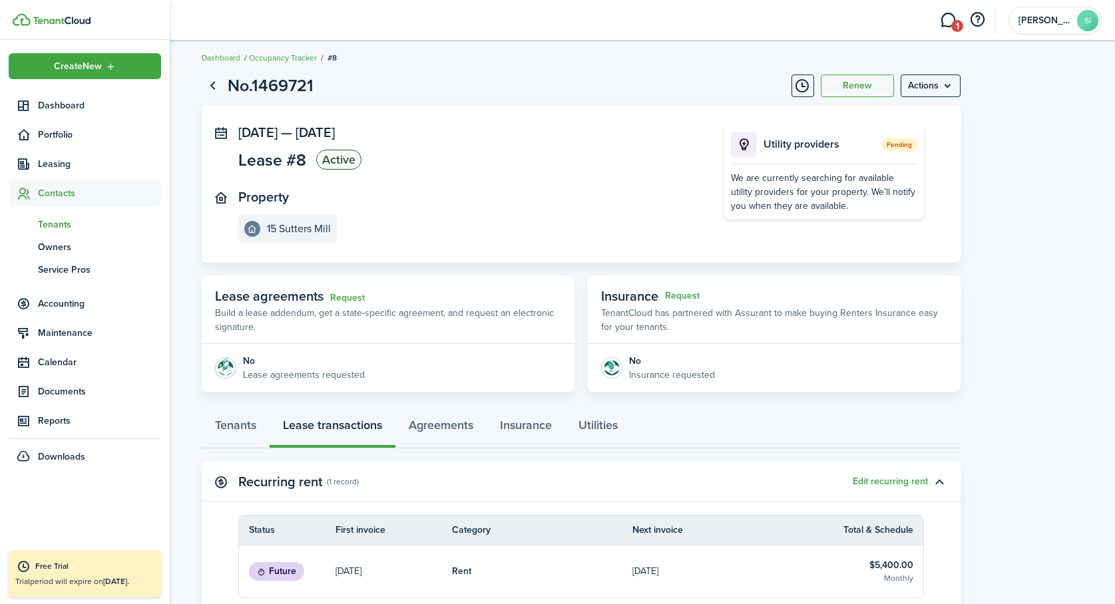
click at [49, 224] on span "Tenants" at bounding box center [99, 225] width 123 height 14
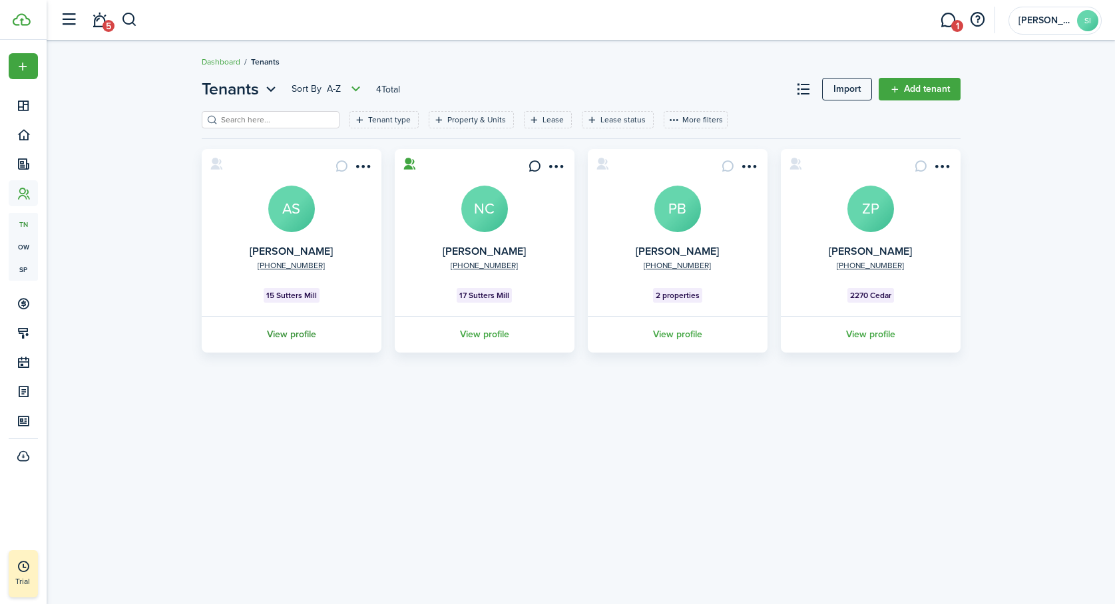
click at [295, 331] on link "View profile" at bounding box center [292, 334] width 184 height 37
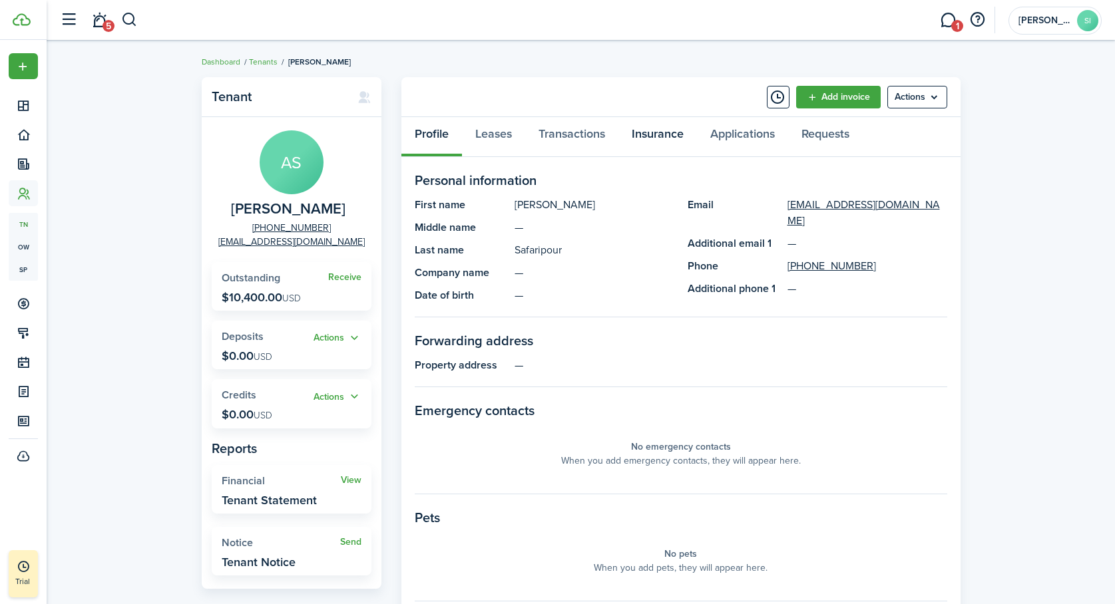
click at [663, 131] on link "Insurance" at bounding box center [657, 137] width 79 height 40
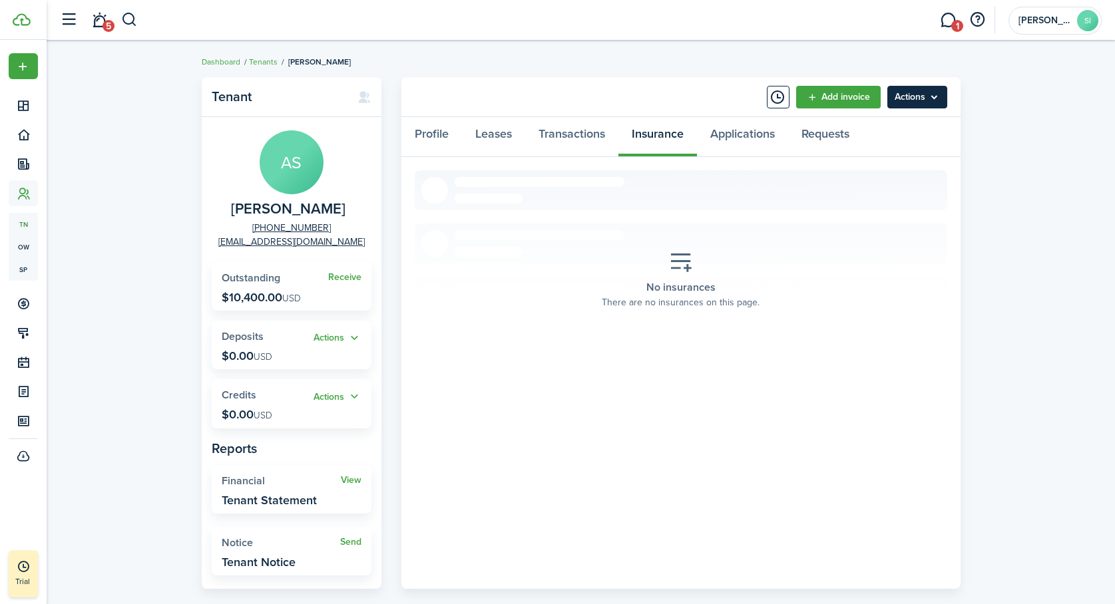
click at [936, 96] on menu-btn "Actions" at bounding box center [917, 97] width 60 height 23
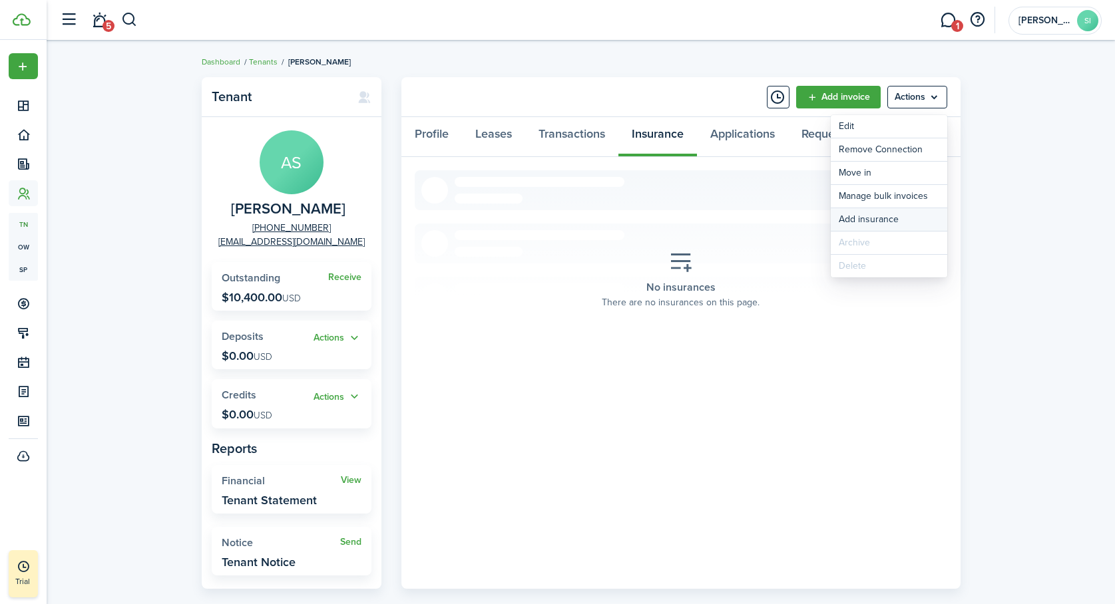
click at [869, 219] on button "Add insurance" at bounding box center [888, 219] width 116 height 23
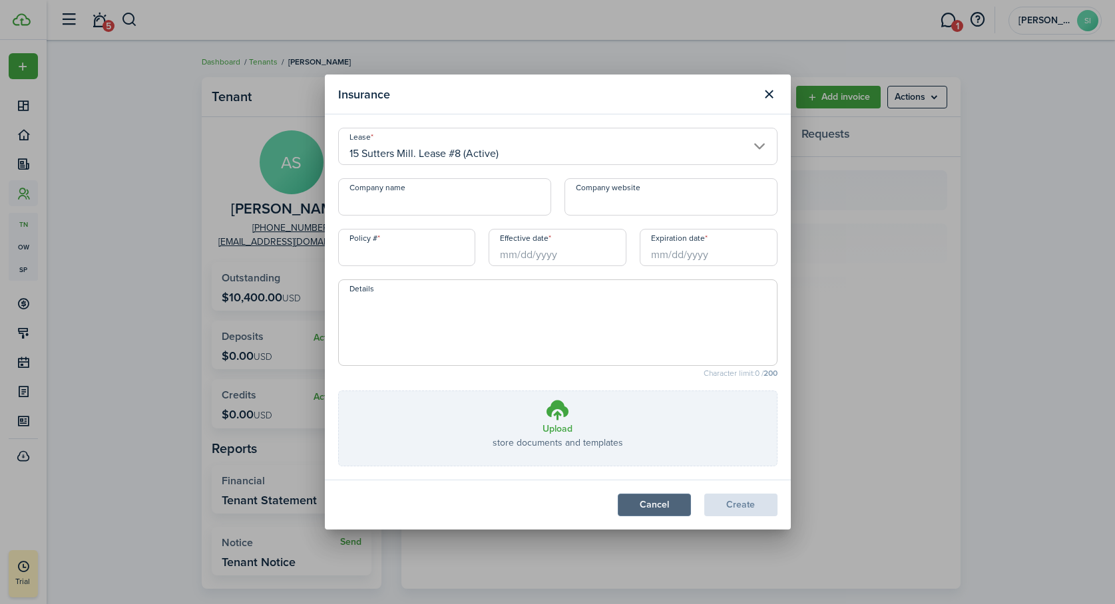
click at [658, 507] on button "Cancel" at bounding box center [654, 505] width 73 height 23
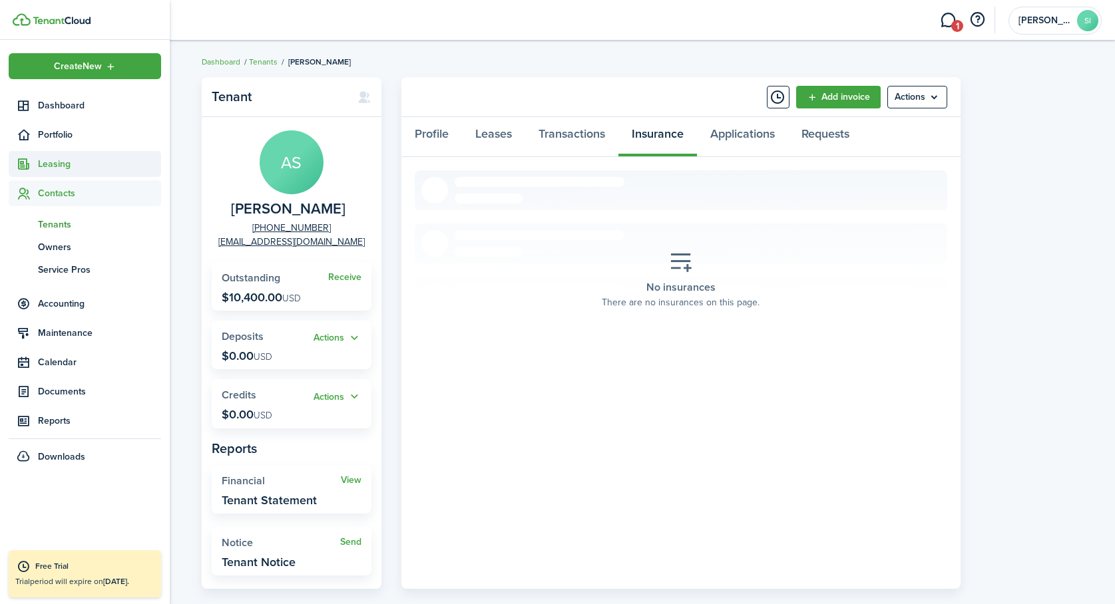
click at [51, 164] on span "Leasing" at bounding box center [99, 164] width 123 height 14
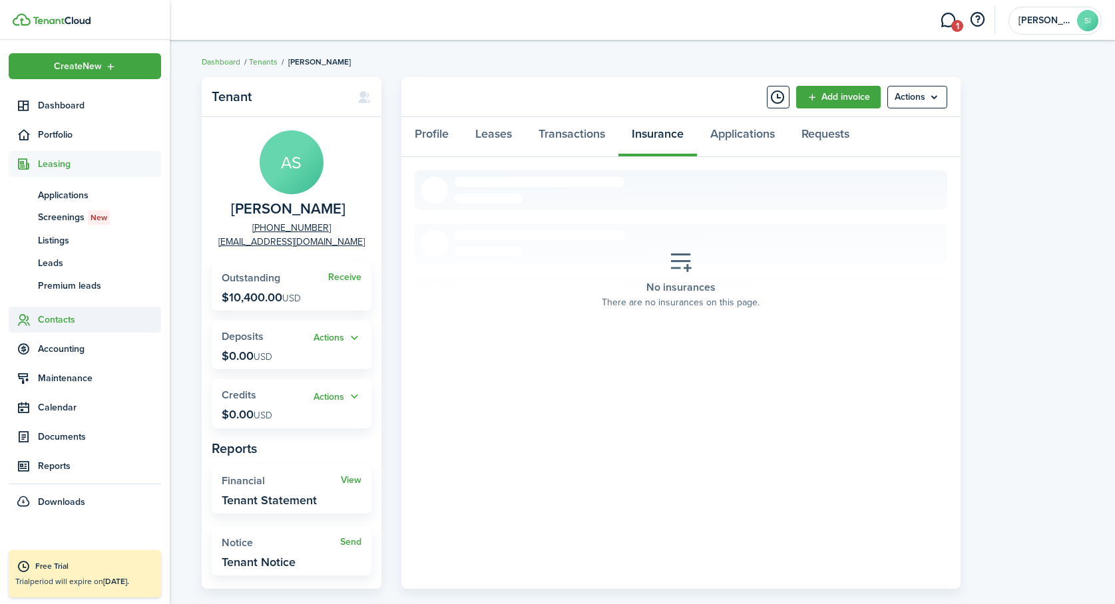
click at [57, 320] on span "Contacts" at bounding box center [99, 320] width 123 height 14
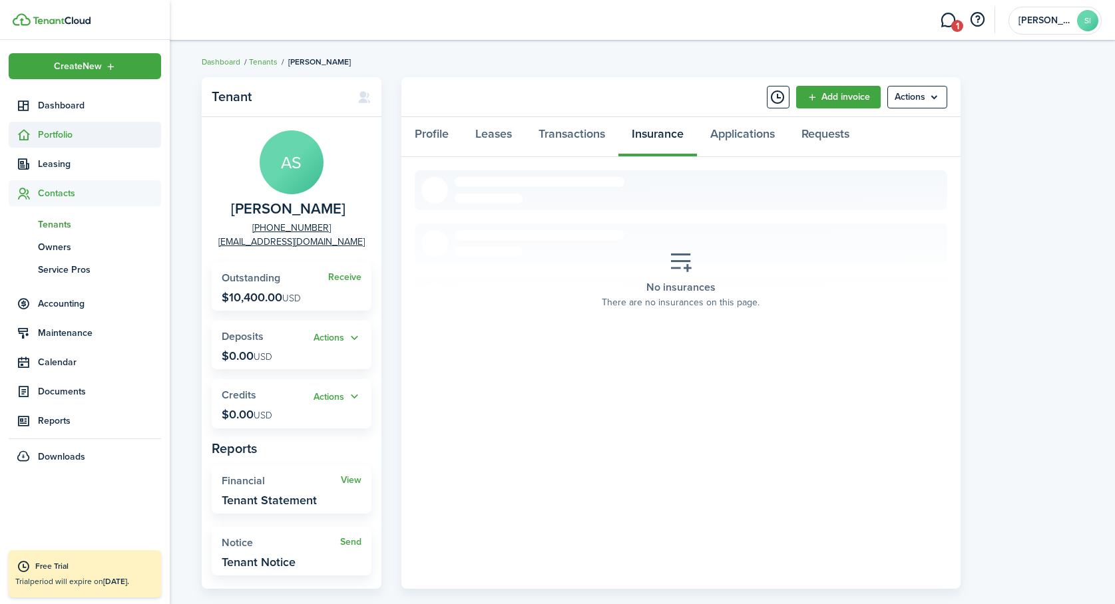
click at [54, 138] on span "Portfolio" at bounding box center [99, 135] width 123 height 14
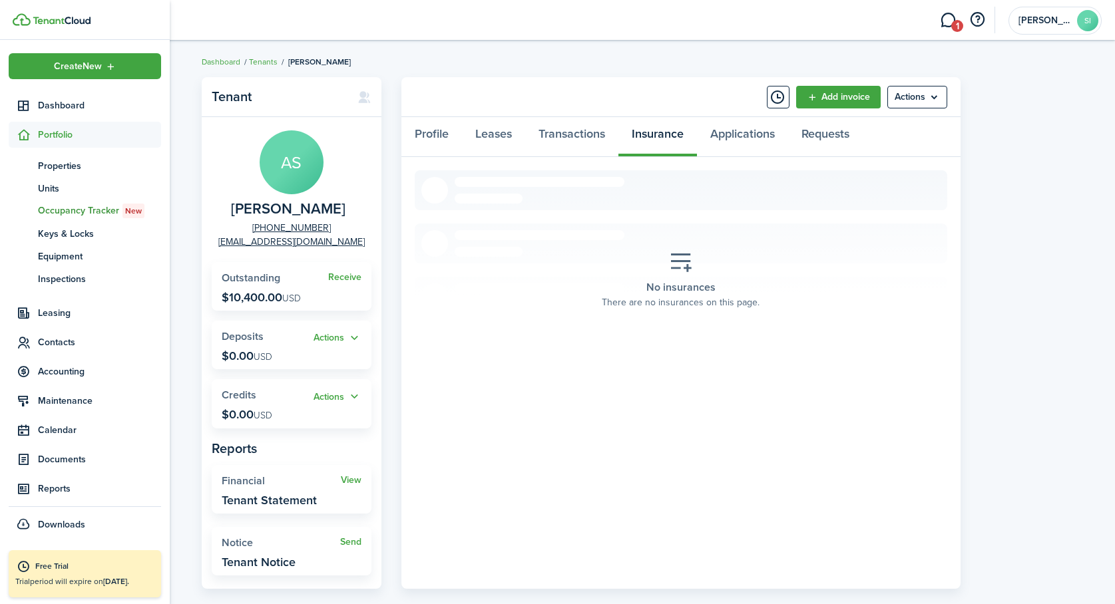
click at [53, 210] on span "Occupancy Tracker New" at bounding box center [99, 211] width 123 height 15
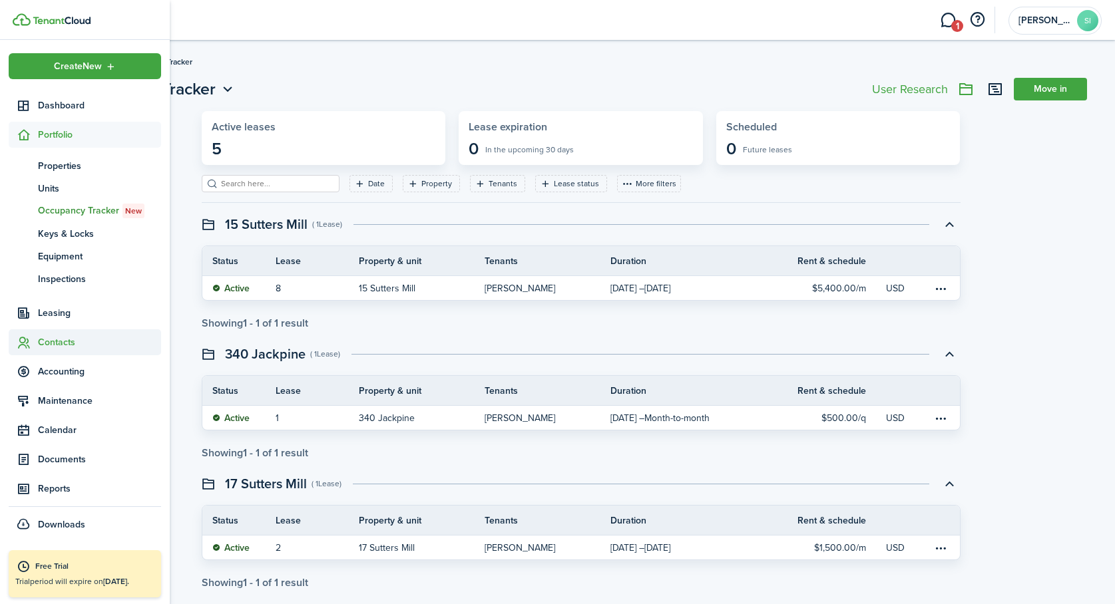
click at [49, 341] on span "Contacts" at bounding box center [99, 342] width 123 height 14
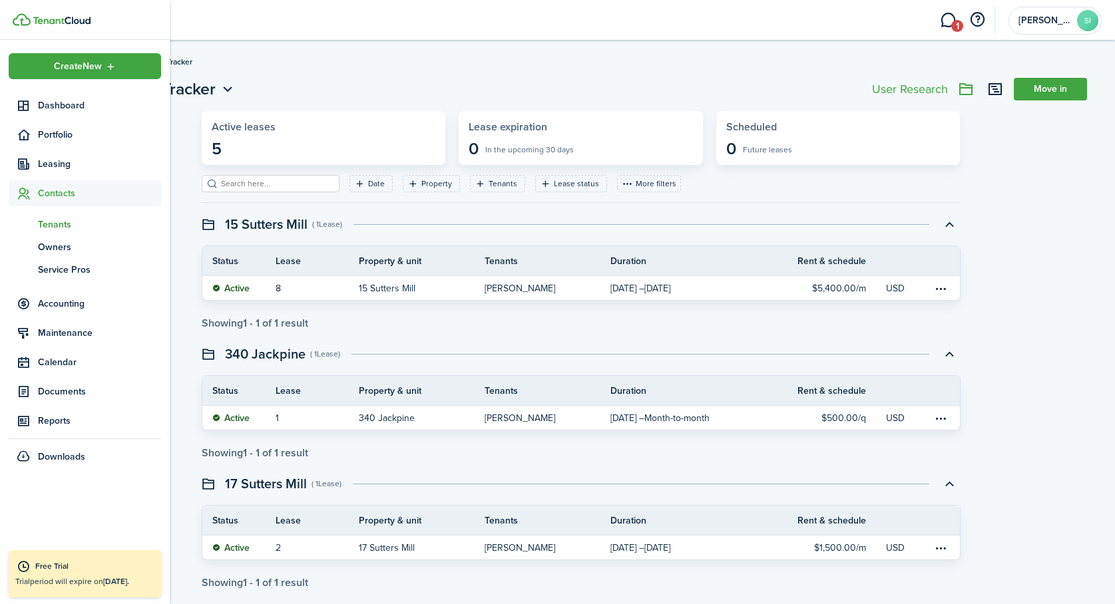
click at [55, 222] on span "Tenants" at bounding box center [99, 225] width 123 height 14
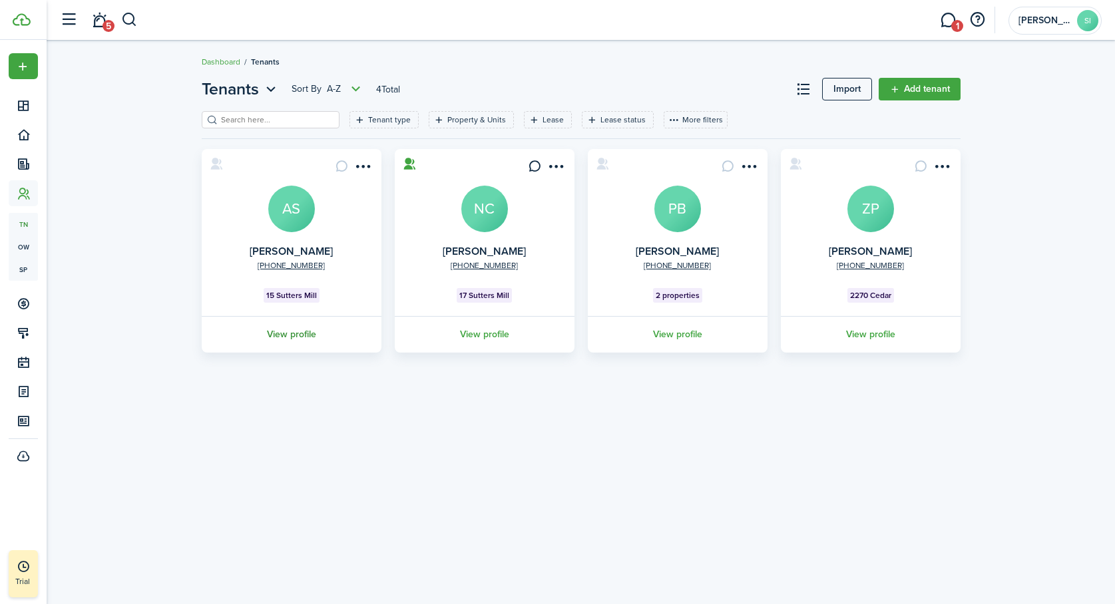
click at [291, 335] on link "View profile" at bounding box center [292, 334] width 184 height 37
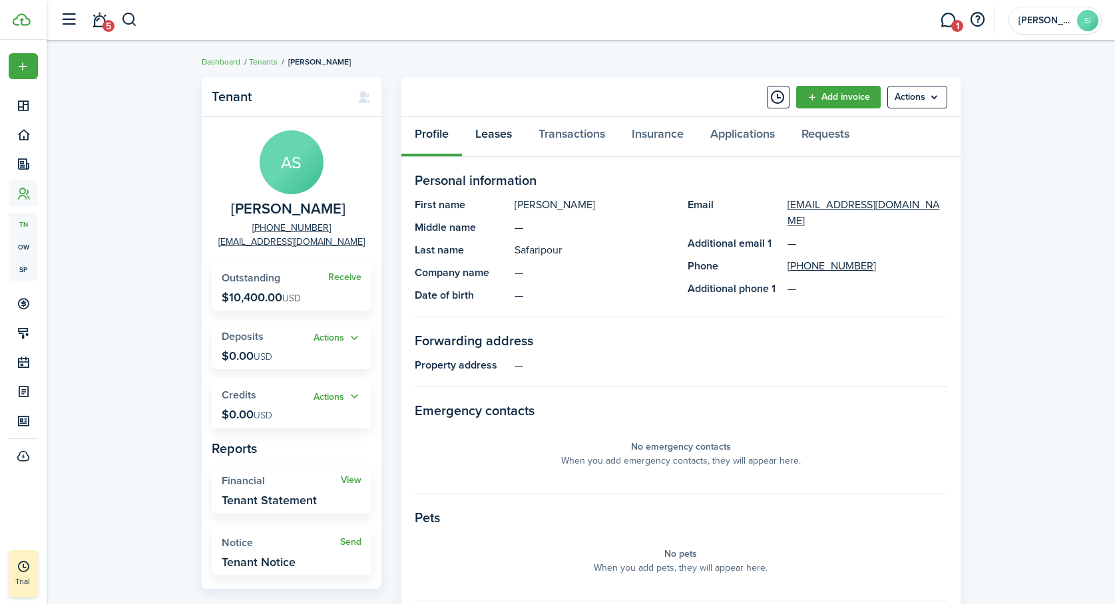
click at [500, 128] on link "Leases" at bounding box center [493, 137] width 63 height 40
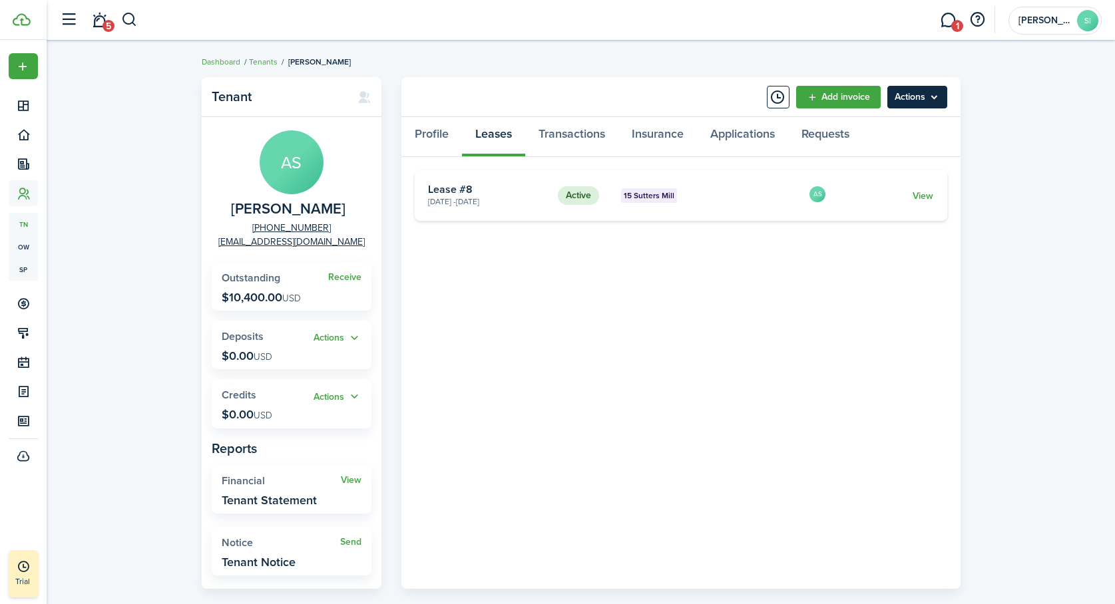
click at [934, 94] on menu-btn "Actions" at bounding box center [917, 97] width 60 height 23
click at [1012, 312] on div "Tenant AS [PERSON_NAME] [PHONE_NUMBER] [EMAIL_ADDRESS][DOMAIN_NAME] Receive Out…" at bounding box center [581, 347] width 1068 height 552
click at [922, 192] on link "View" at bounding box center [922, 196] width 21 height 14
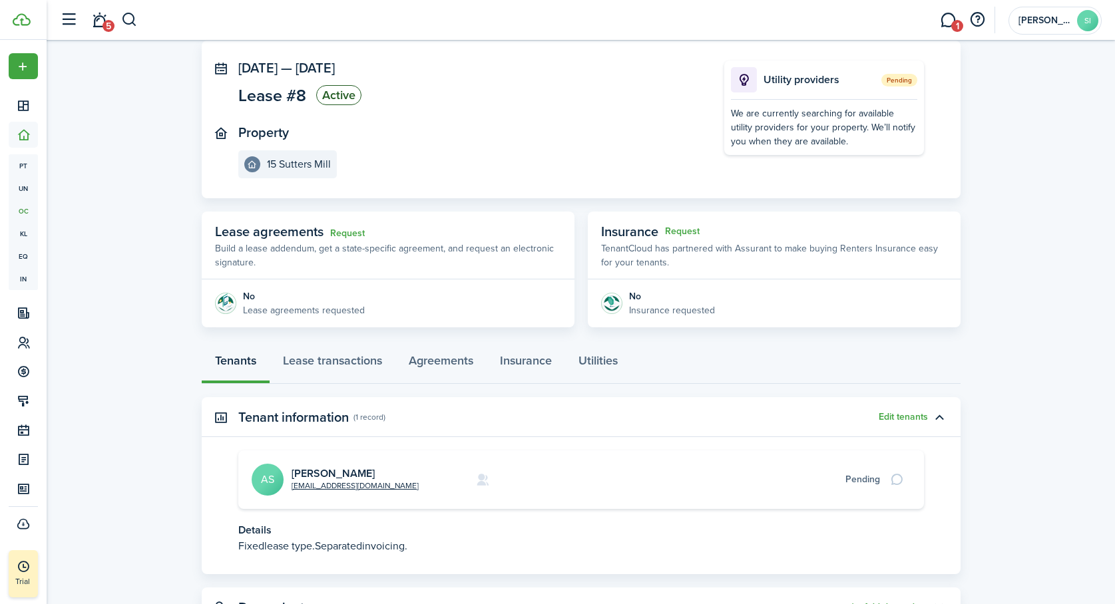
scroll to position [74, 0]
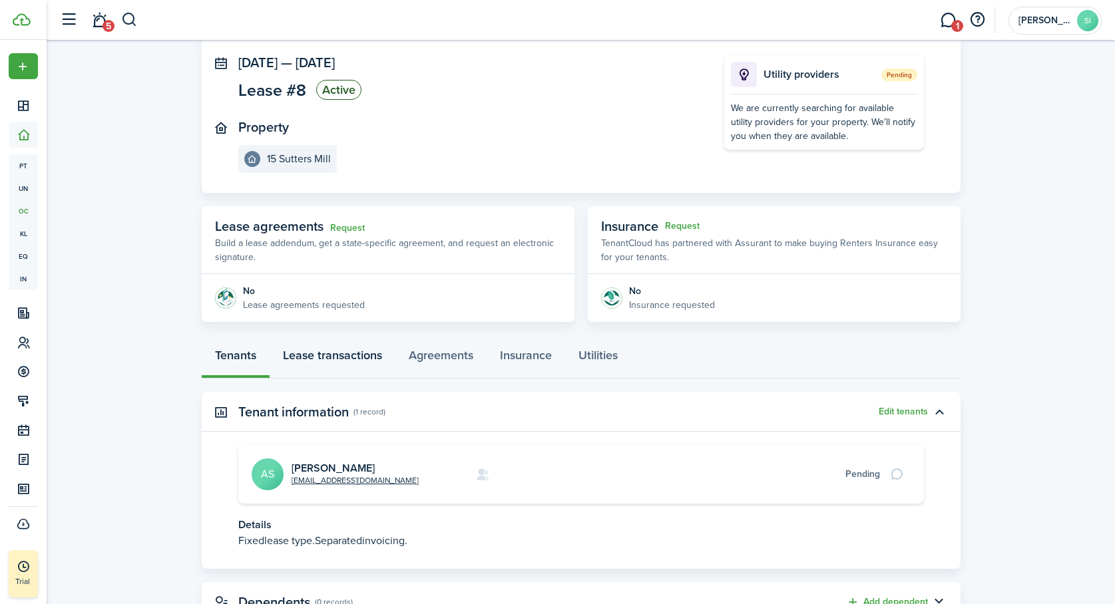
click at [348, 359] on link "Lease transactions" at bounding box center [332, 359] width 126 height 40
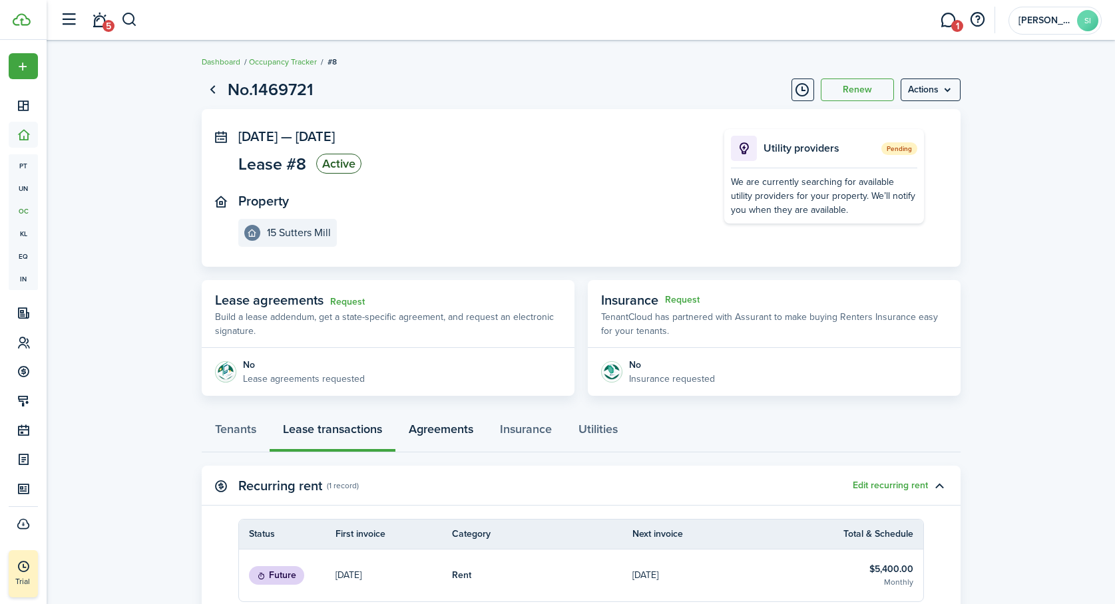
click at [445, 429] on link "Agreements" at bounding box center [440, 433] width 91 height 40
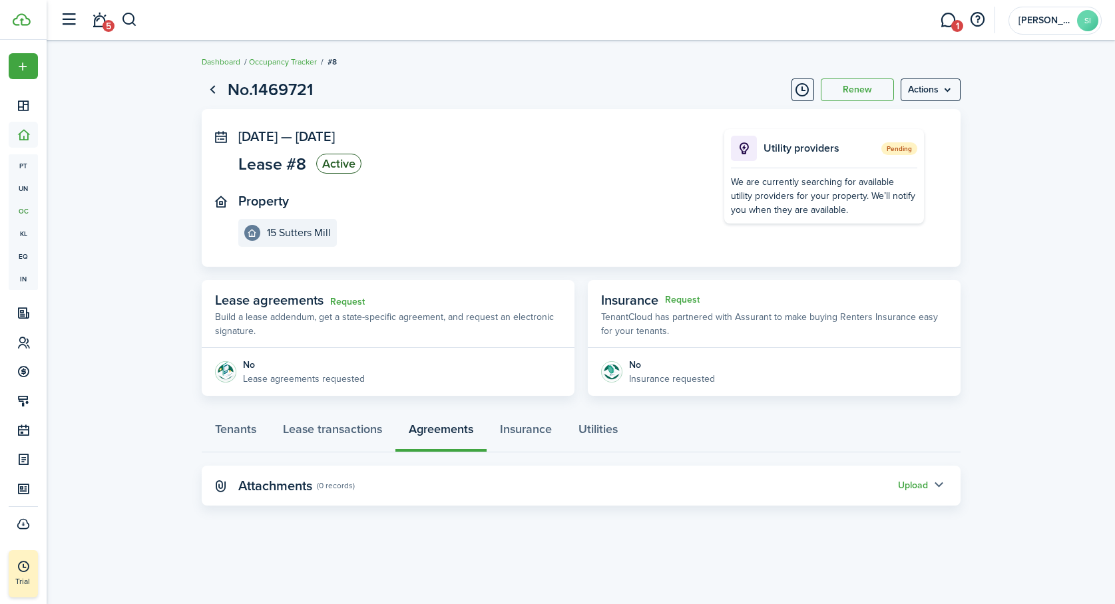
click at [932, 484] on button "button" at bounding box center [939, 485] width 23 height 23
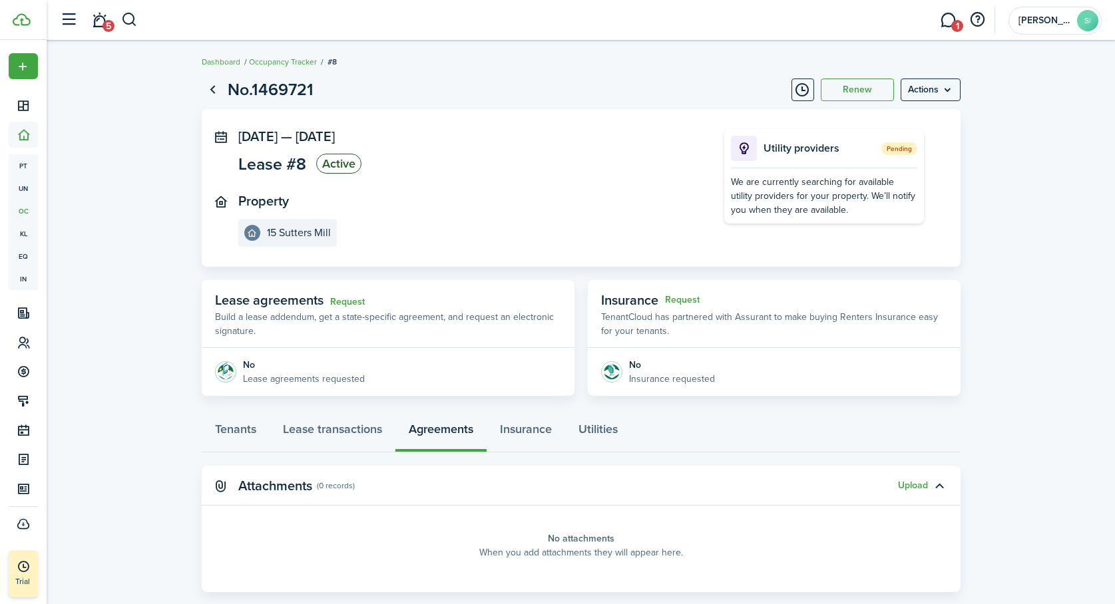
scroll to position [25, 0]
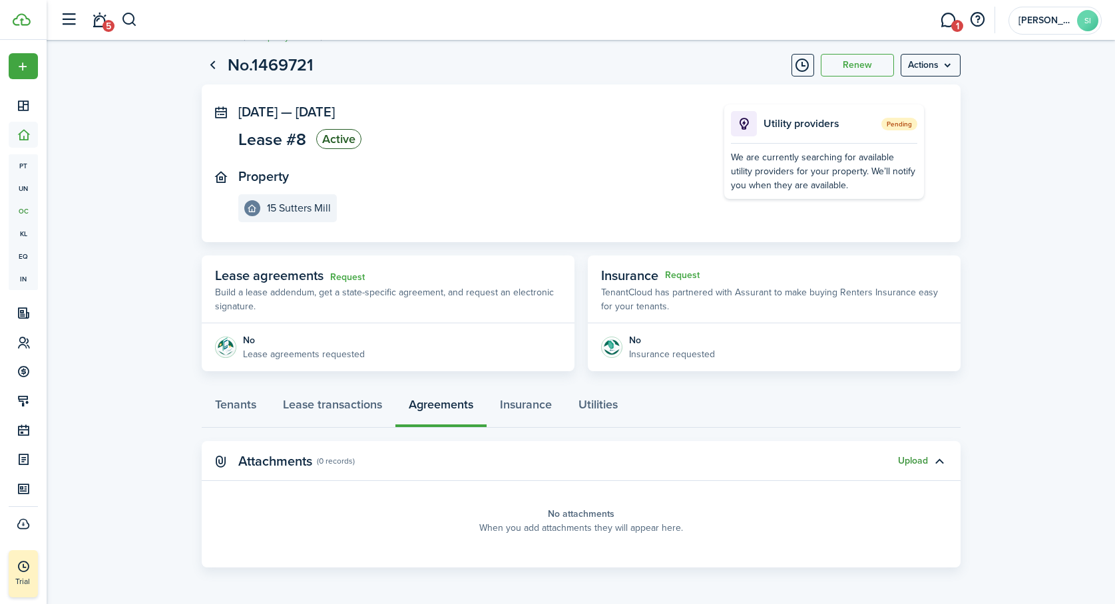
click at [909, 457] on button "Upload" at bounding box center [913, 461] width 30 height 11
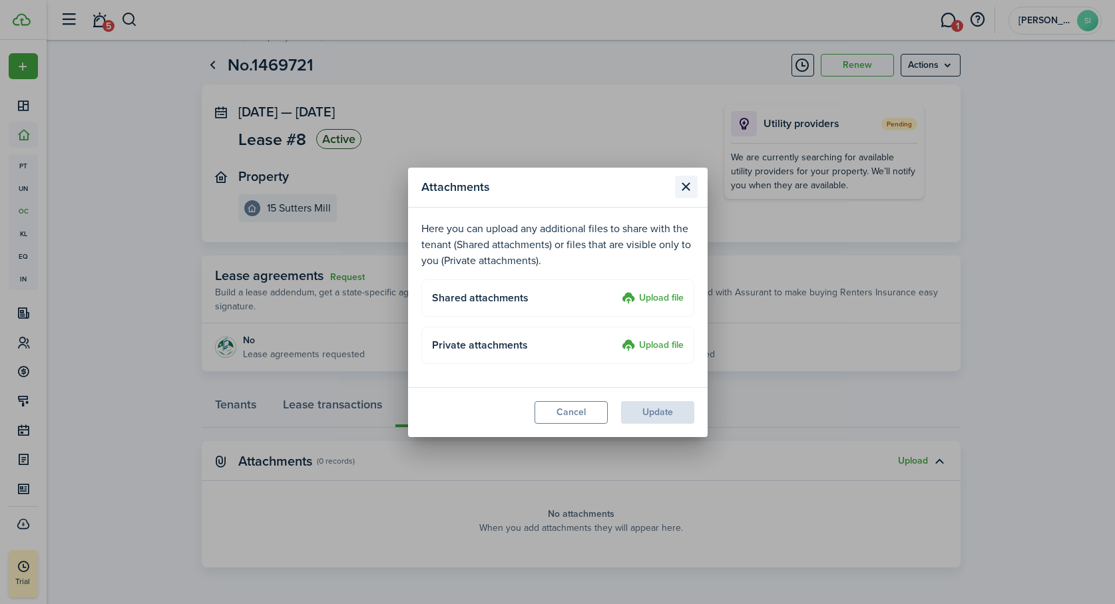
click at [688, 186] on button "Close modal" at bounding box center [686, 187] width 23 height 23
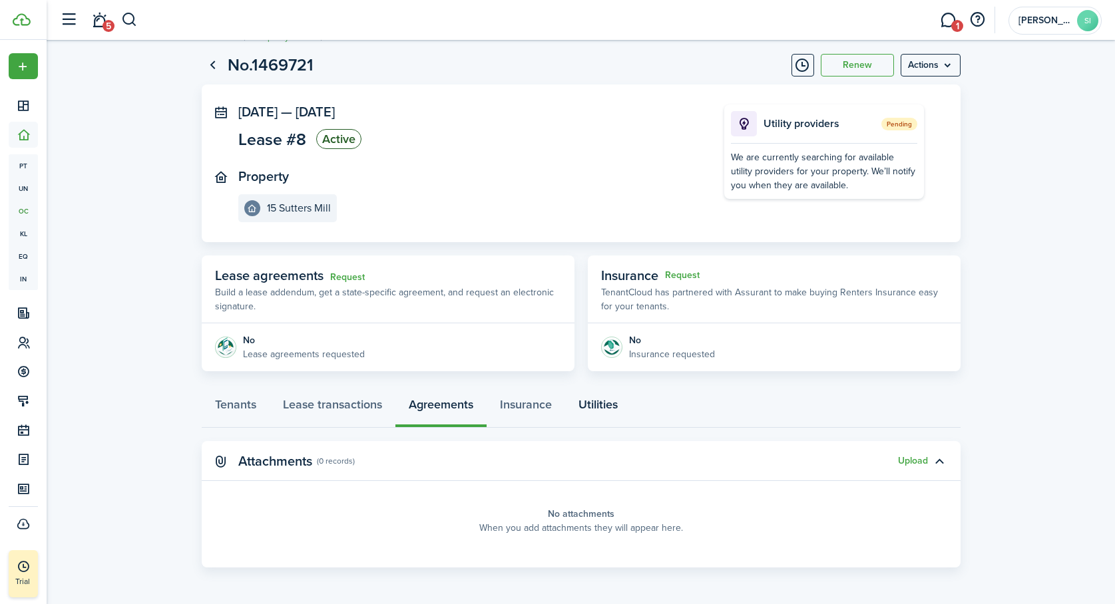
click at [609, 405] on link "Utilities" at bounding box center [598, 408] width 66 height 40
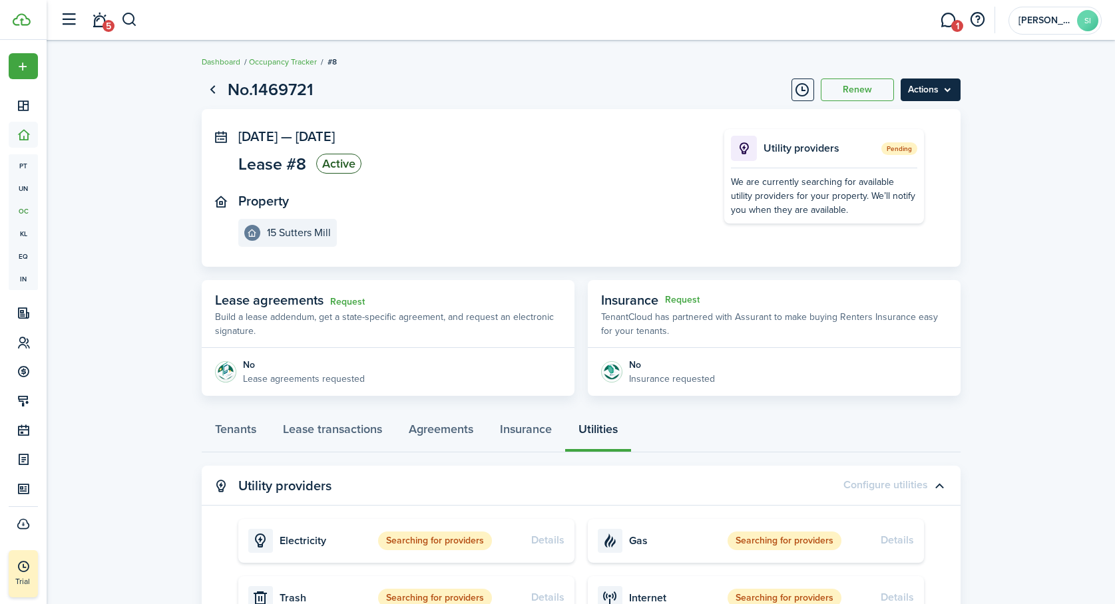
click at [948, 88] on menu-btn "Actions" at bounding box center [930, 90] width 60 height 23
click at [990, 108] on lease-view "No.1469721 Renew Actions [DATE] — [DATE] Lease #8 Active Property 15 Sutters Mi…" at bounding box center [581, 414] width 1068 height 687
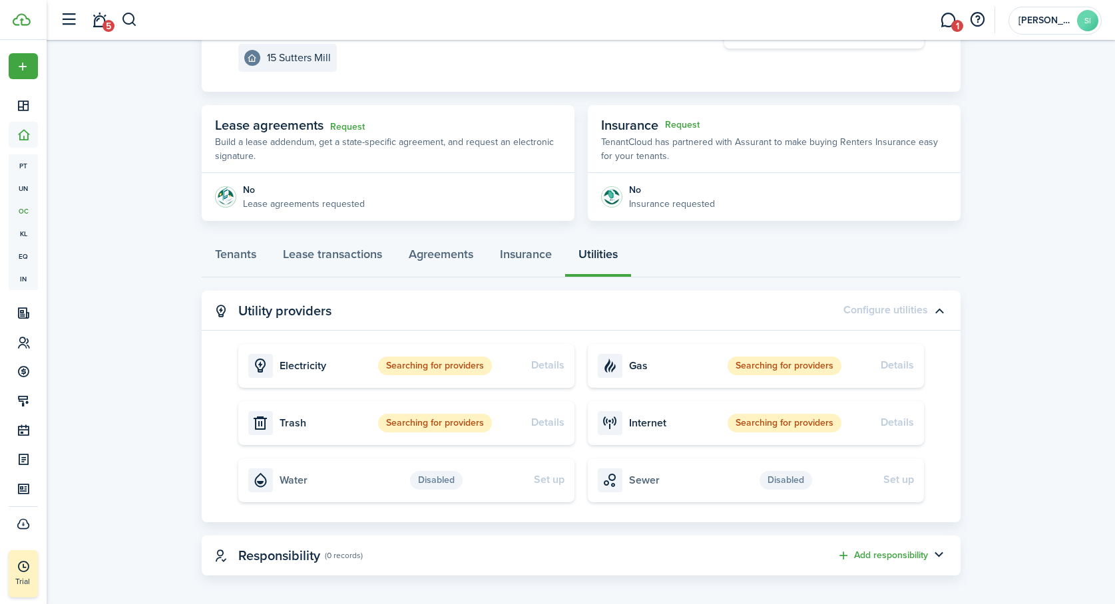
scroll to position [183, 0]
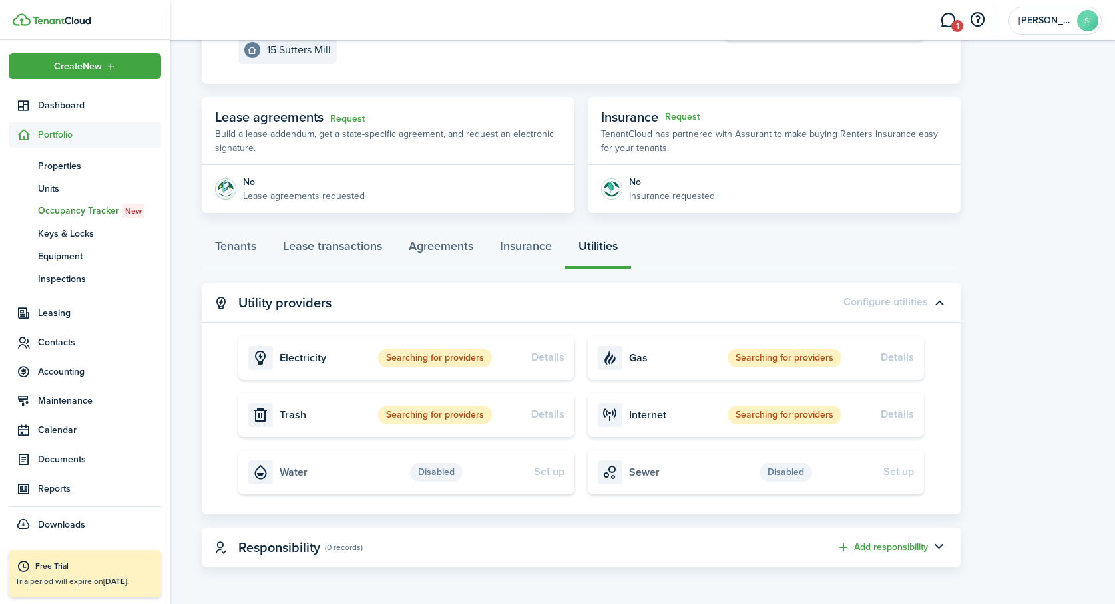
click at [73, 208] on span "Occupancy Tracker New" at bounding box center [99, 211] width 123 height 15
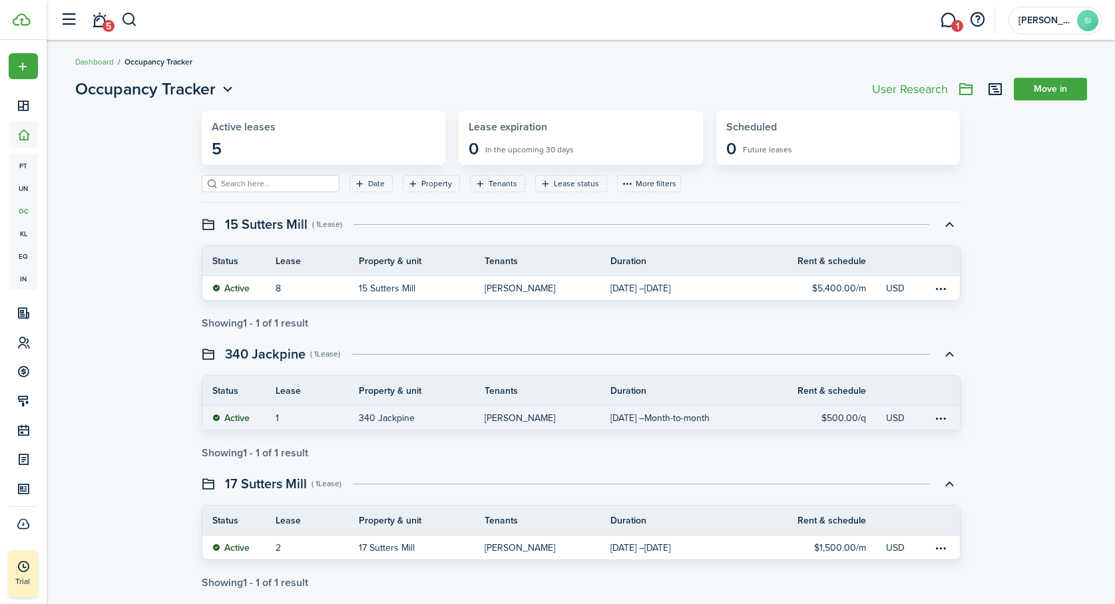
click at [363, 418] on p "340 Jackpine" at bounding box center [387, 418] width 56 height 14
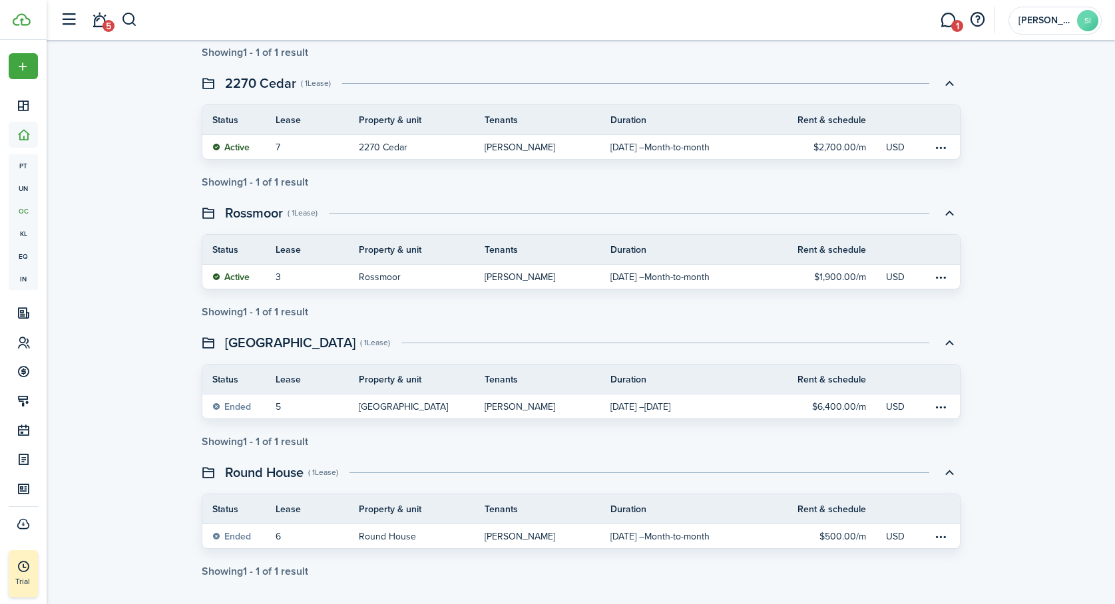
scroll to position [540, 0]
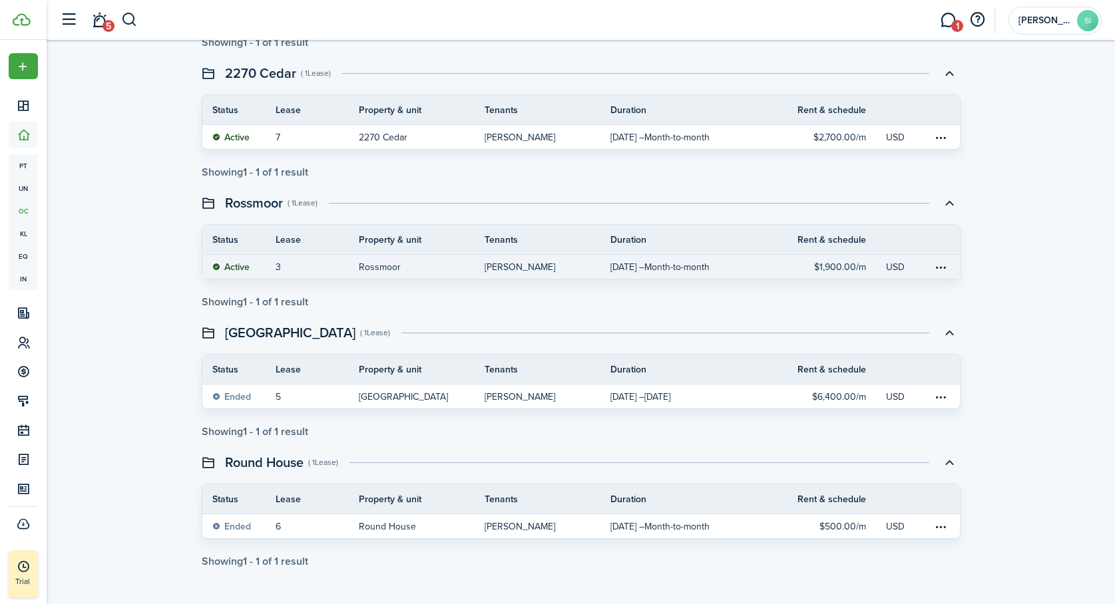
click at [238, 264] on status "Active" at bounding box center [230, 267] width 37 height 11
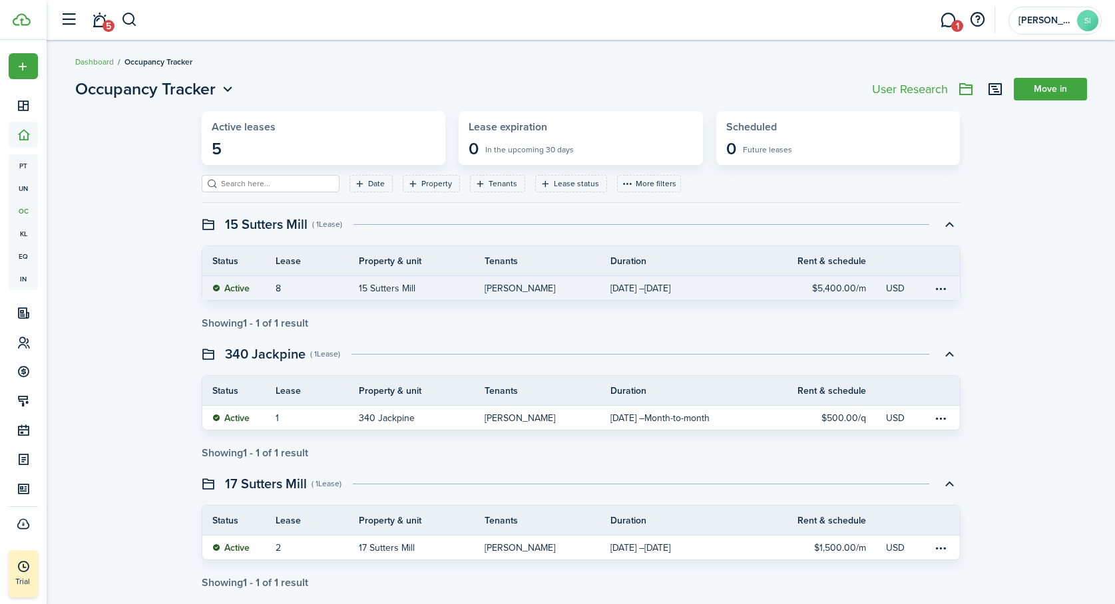
click at [349, 284] on link "8" at bounding box center [317, 288] width 84 height 24
